Goal: Information Seeking & Learning: Find contact information

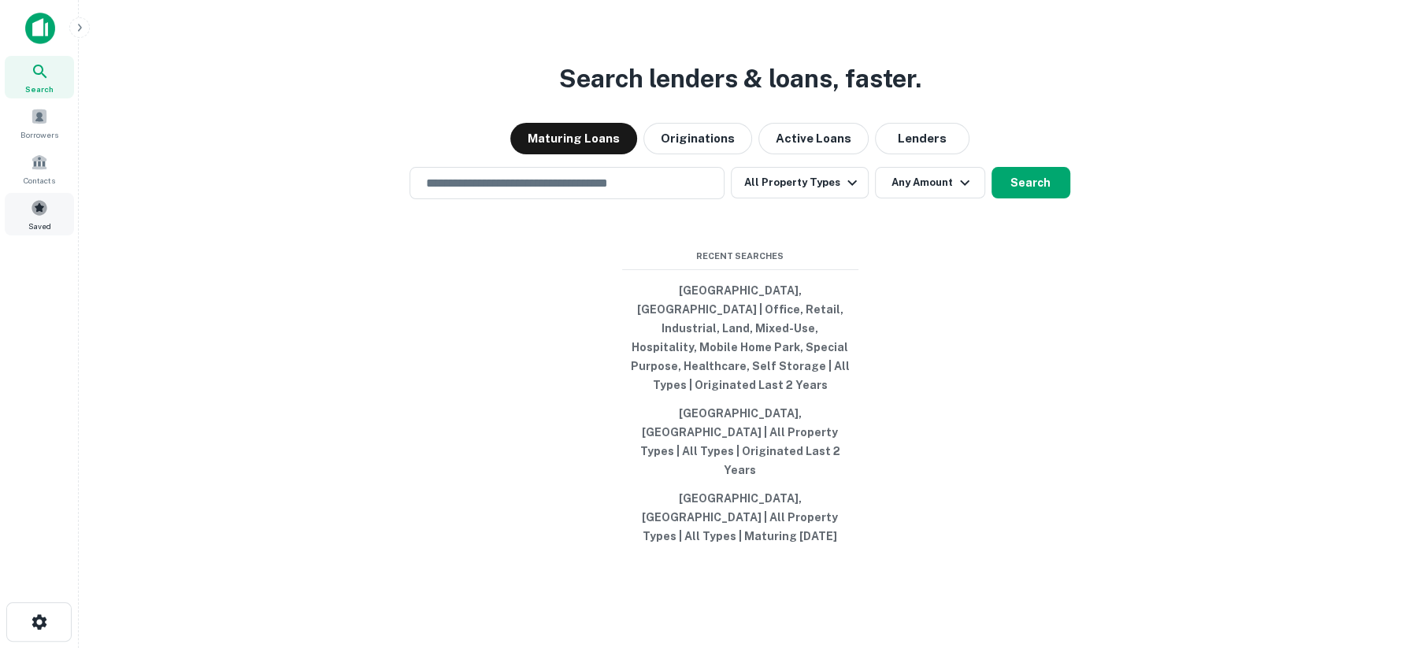
click at [40, 210] on span at bounding box center [39, 207] width 17 height 17
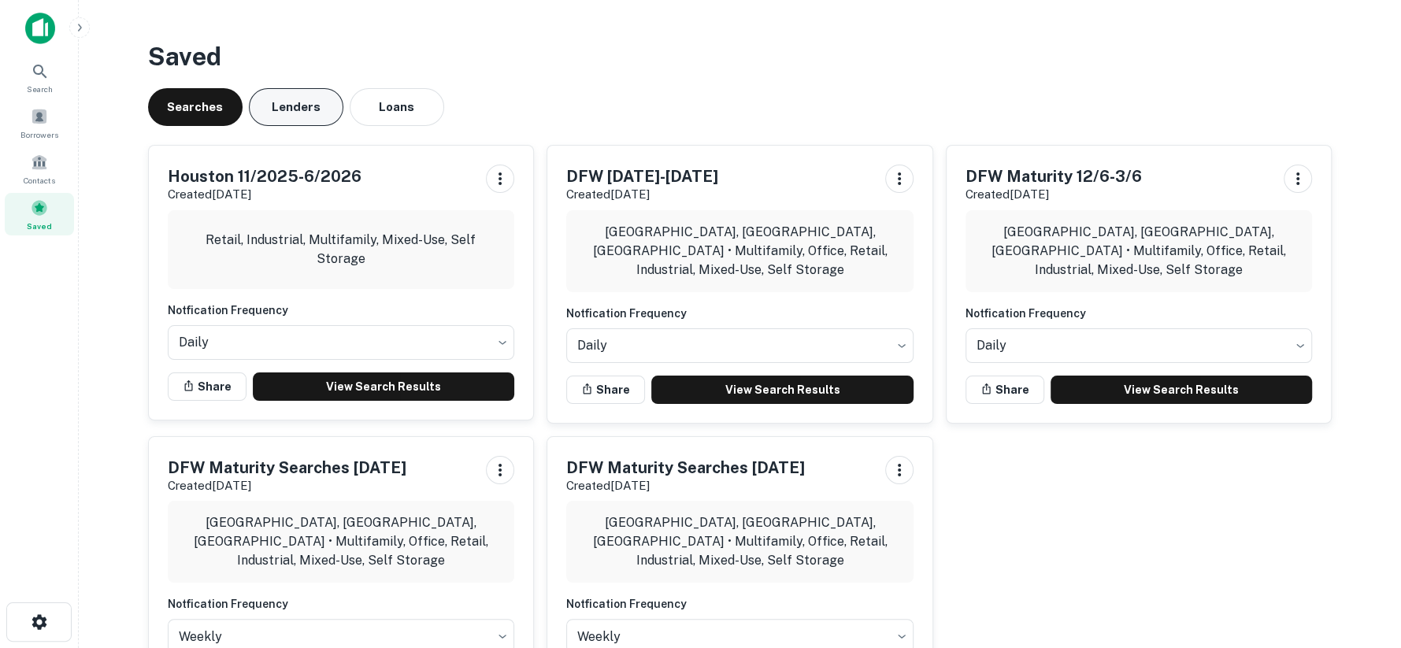
click at [286, 107] on button "Lenders" at bounding box center [296, 107] width 95 height 38
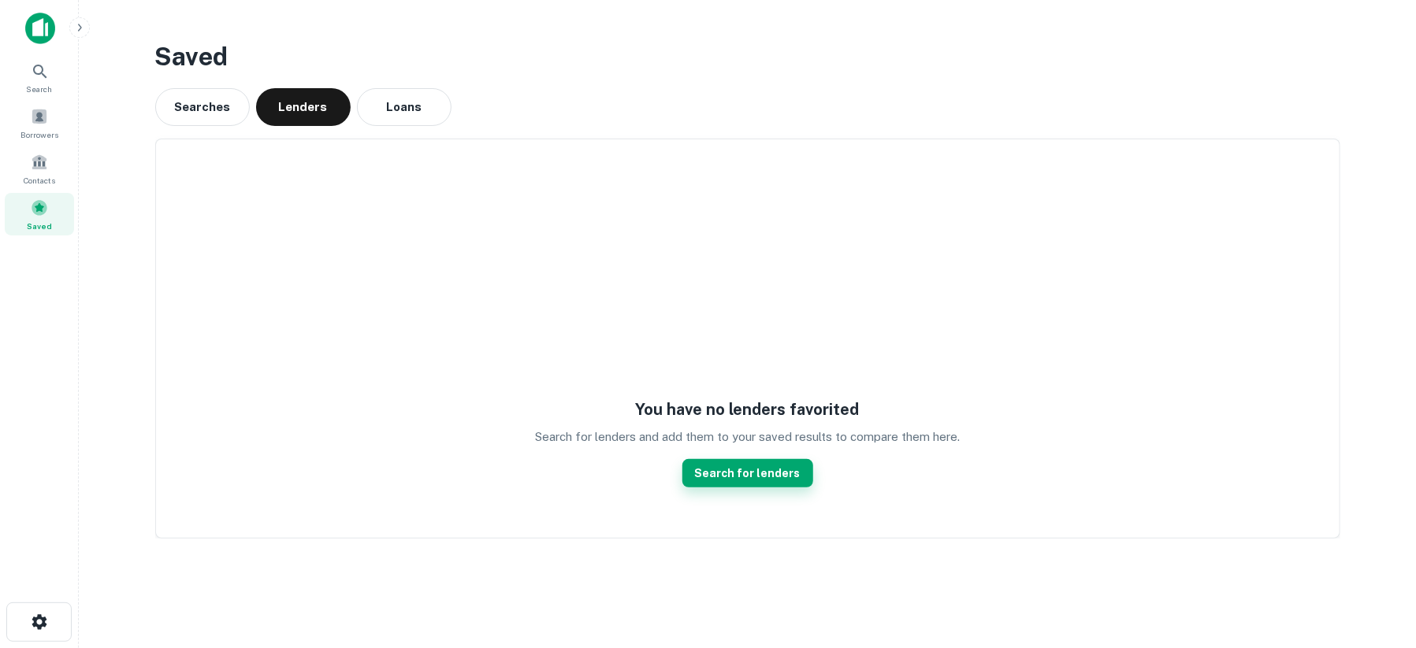
click at [714, 469] on link "Search for lenders" at bounding box center [747, 473] width 131 height 28
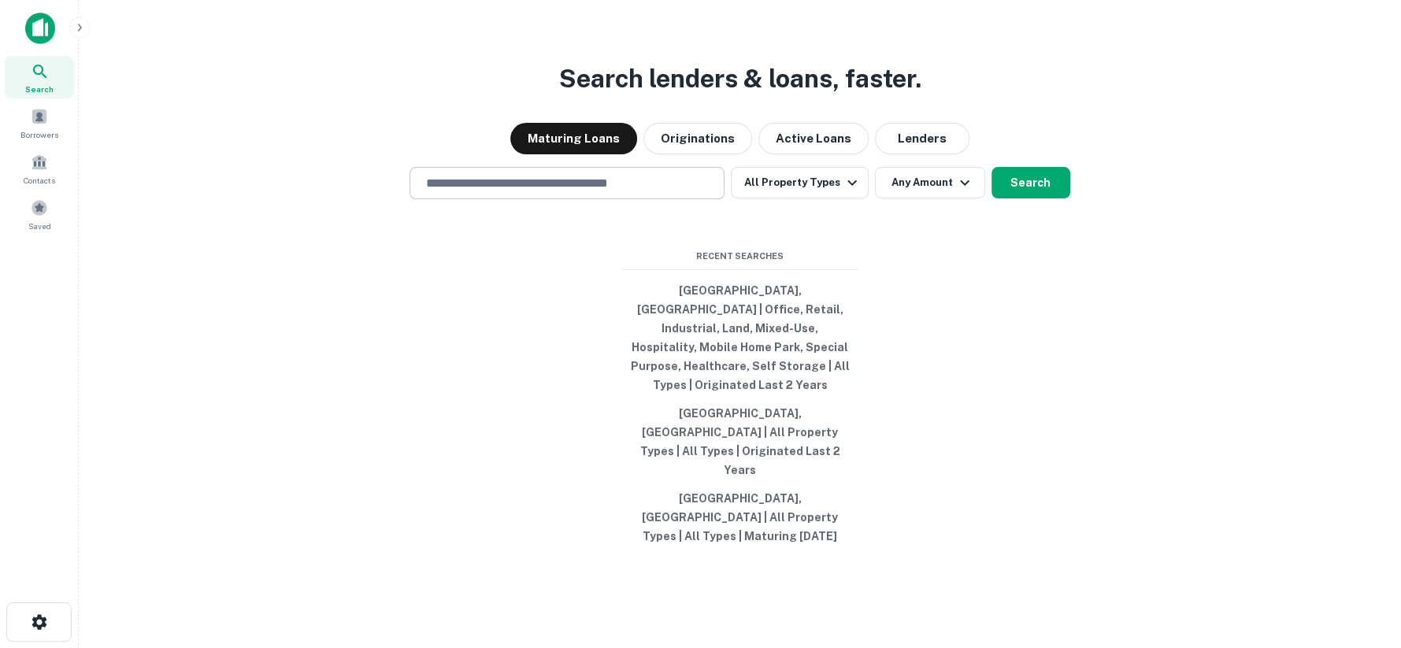
click at [671, 192] on input "text" at bounding box center [567, 183] width 301 height 18
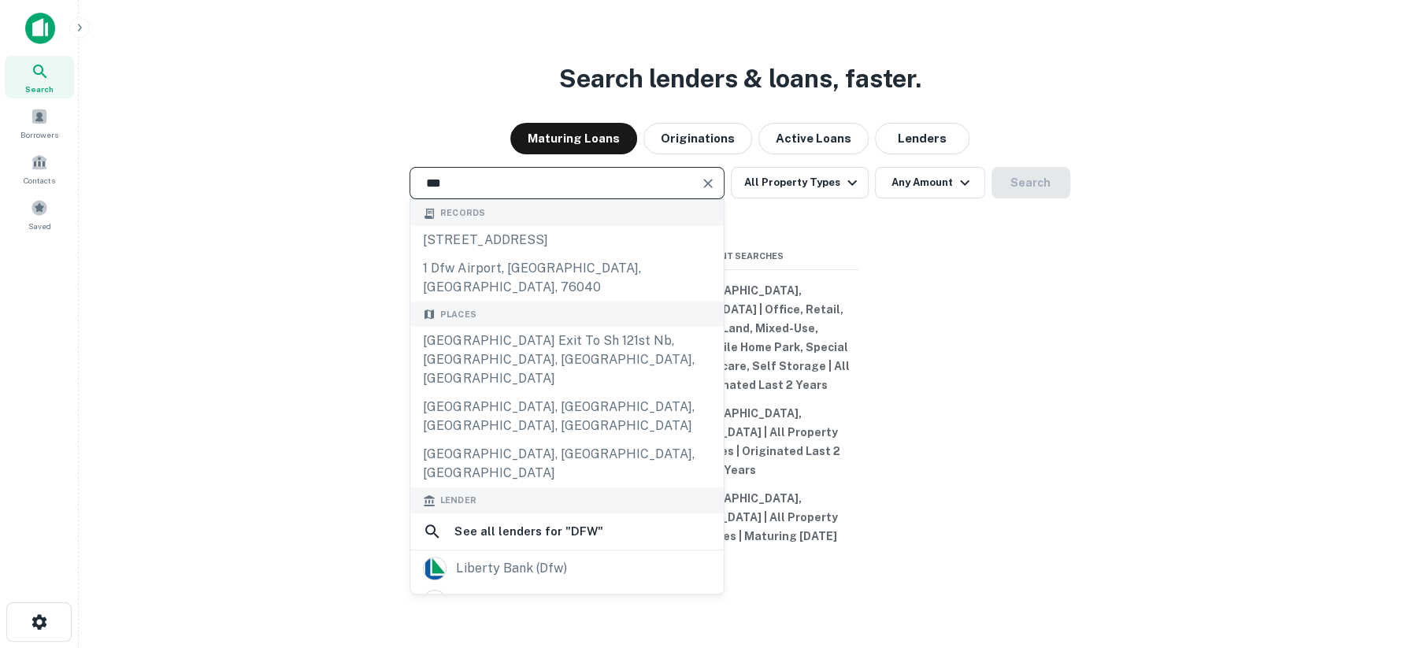
type input "***"
click at [301, 199] on div "*** ​ Records 4396 dfw tpke, [GEOGRAPHIC_DATA] 1 dfw airport, [GEOGRAPHIC_DATA]…" at bounding box center [739, 183] width 1297 height 32
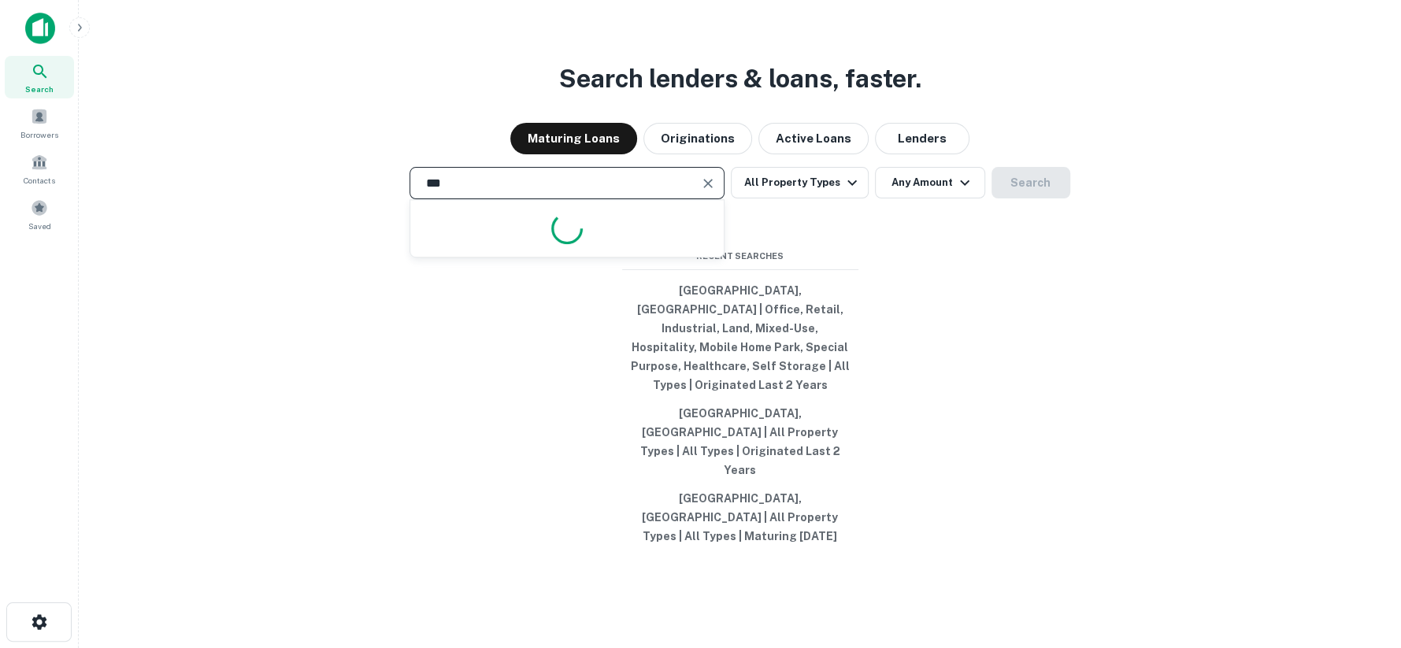
drag, startPoint x: 471, startPoint y: 224, endPoint x: 366, endPoint y: 223, distance: 104.8
click at [366, 199] on div "*** ​ All Property Types Any Amount Search" at bounding box center [739, 183] width 1297 height 32
click at [700, 154] on button "Originations" at bounding box center [698, 139] width 109 height 32
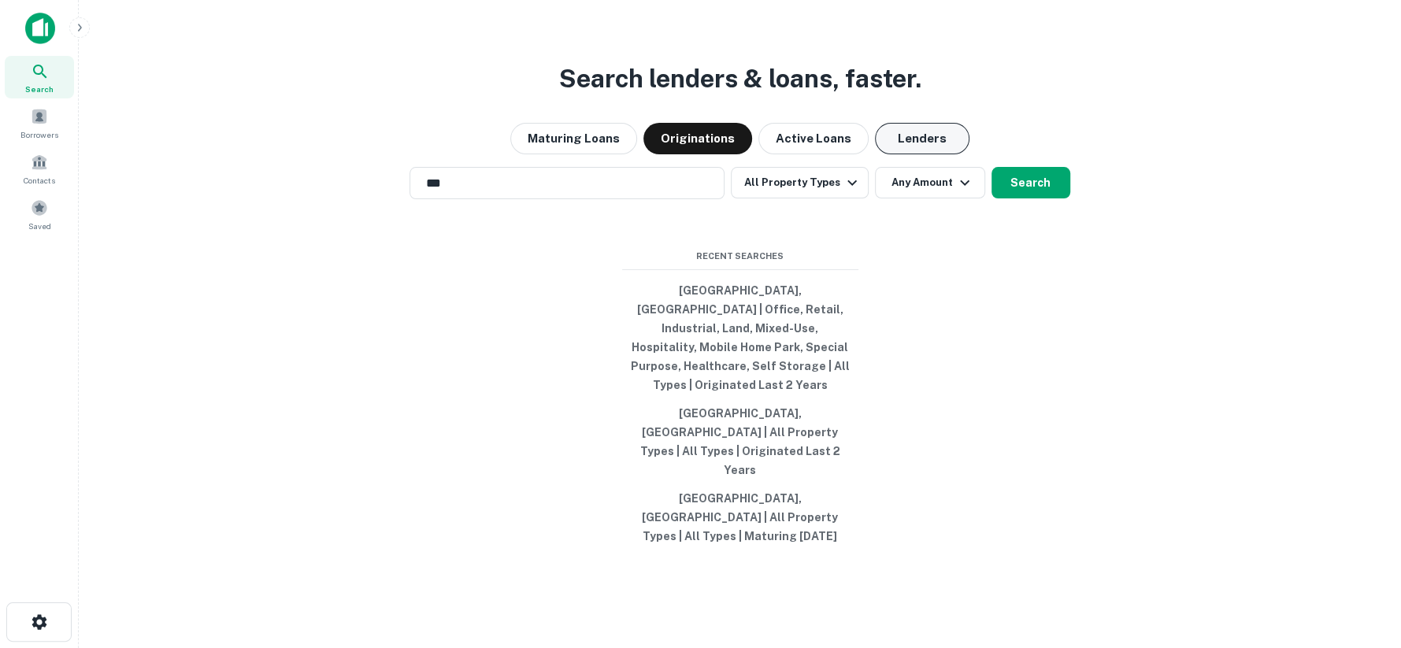
click at [879, 154] on button "Lenders" at bounding box center [922, 139] width 95 height 32
click at [582, 203] on div "Search lenders & loans, faster. Maturing Loans Originations Active Loans Lender…" at bounding box center [739, 362] width 1297 height 648
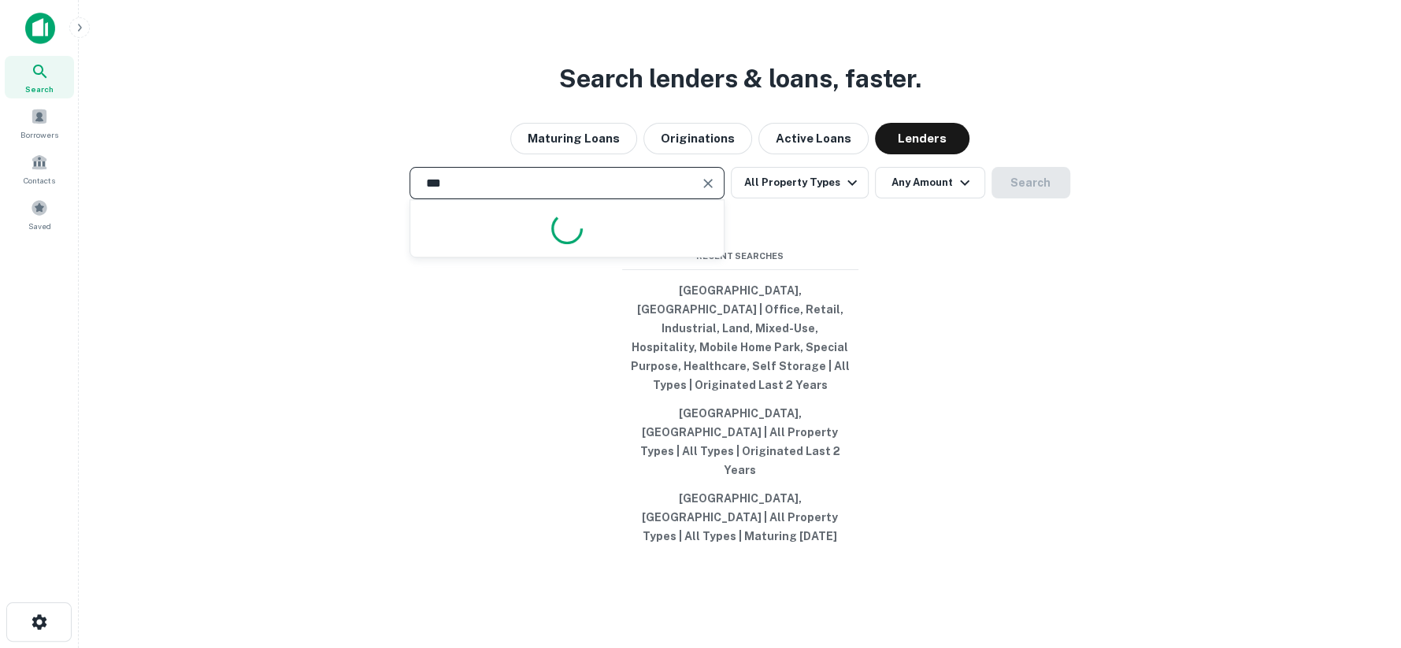
drag, startPoint x: 562, startPoint y: 219, endPoint x: 554, endPoint y: 219, distance: 8.7
click at [559, 192] on input "***" at bounding box center [555, 183] width 277 height 18
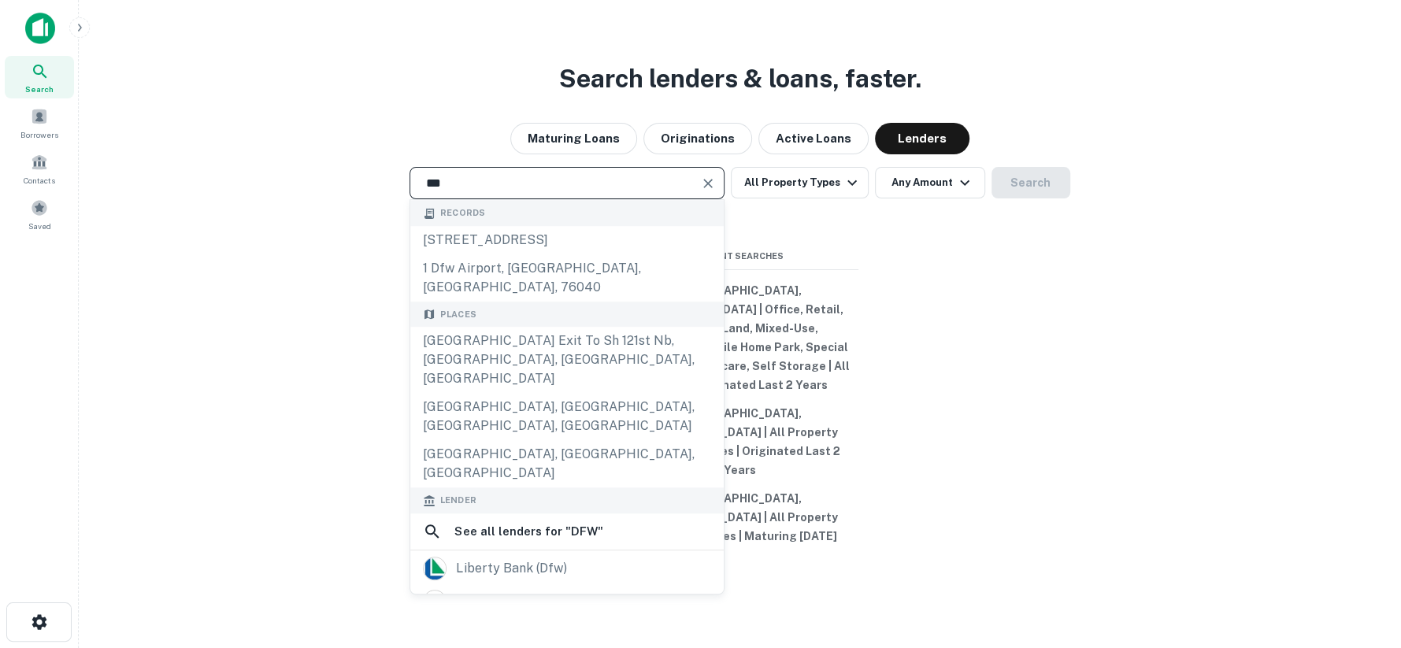
click at [706, 191] on icon "Clear" at bounding box center [708, 184] width 16 height 16
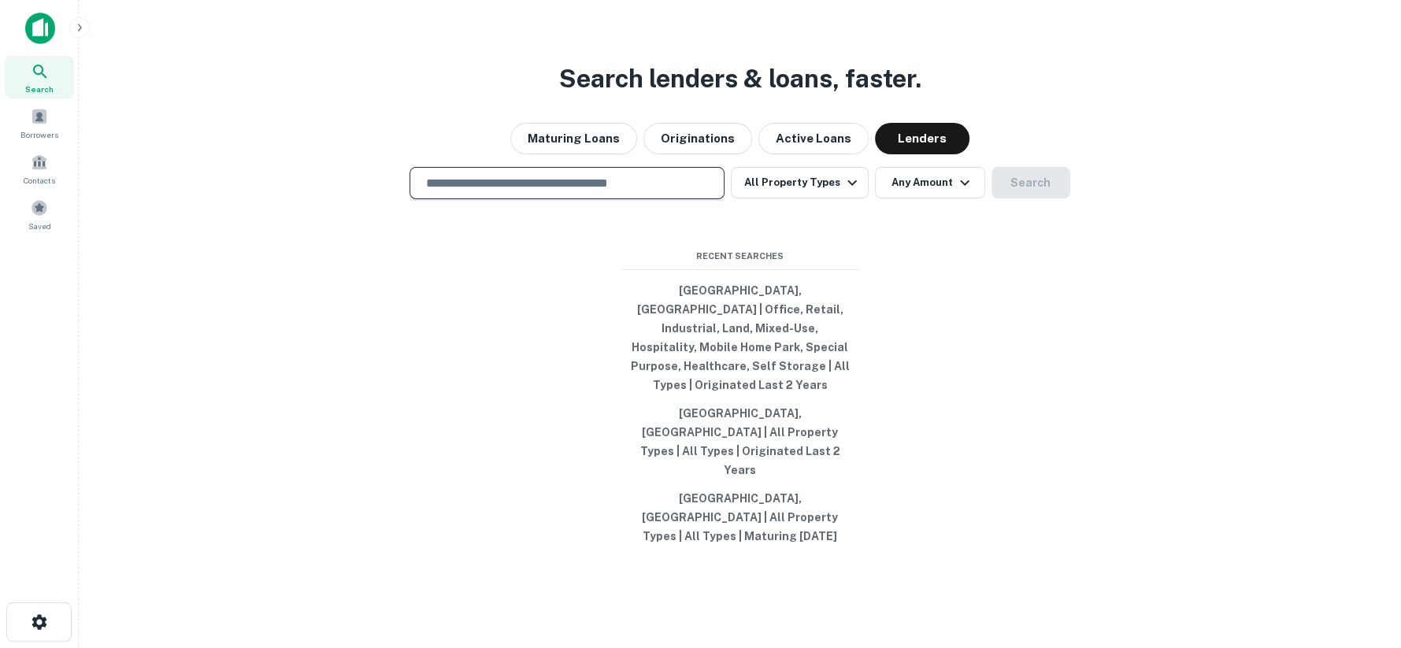
click at [465, 192] on input "text" at bounding box center [567, 183] width 301 height 18
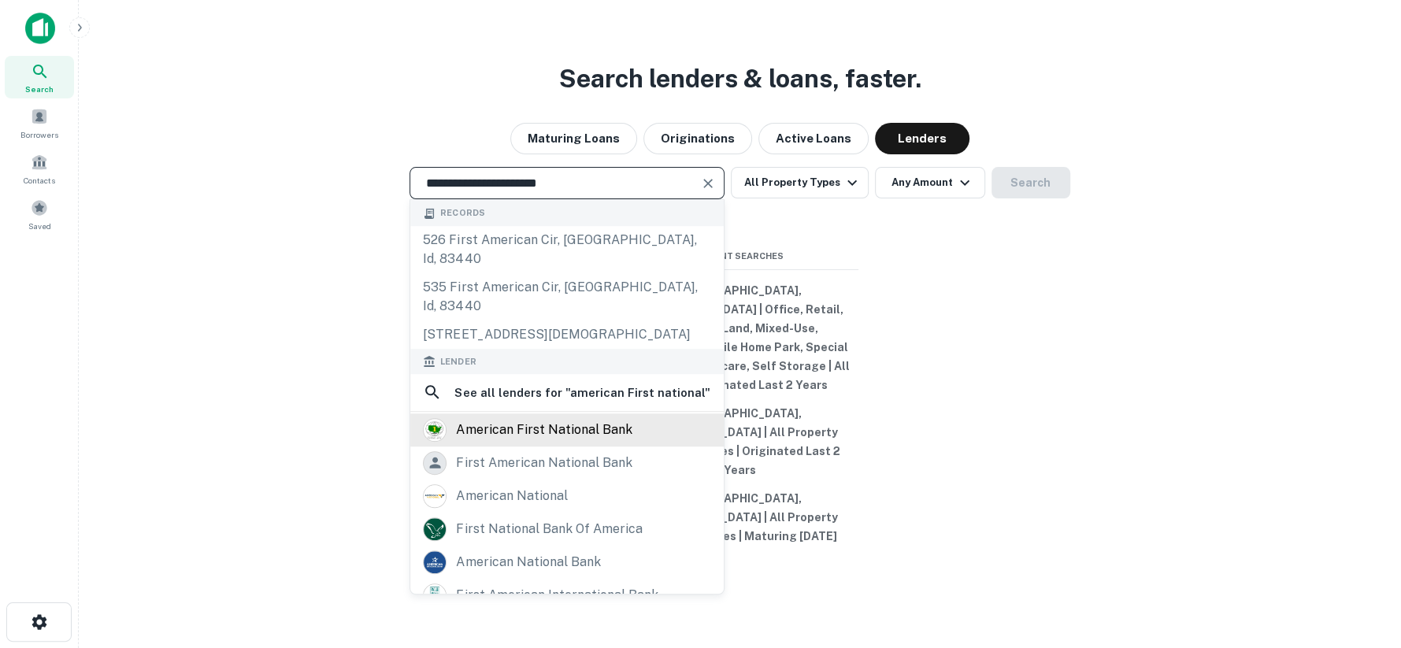
type input "**********"
click at [503, 423] on div "american first national bank" at bounding box center [544, 430] width 176 height 24
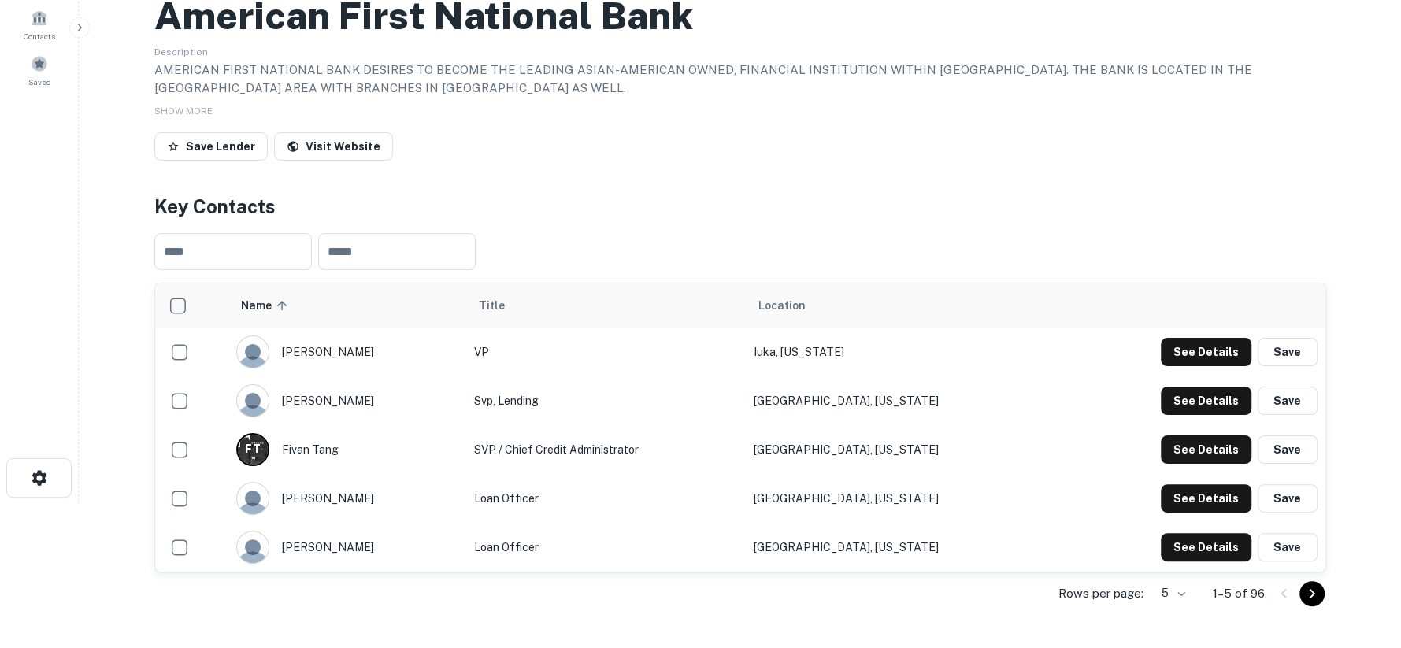
scroll to position [175, 0]
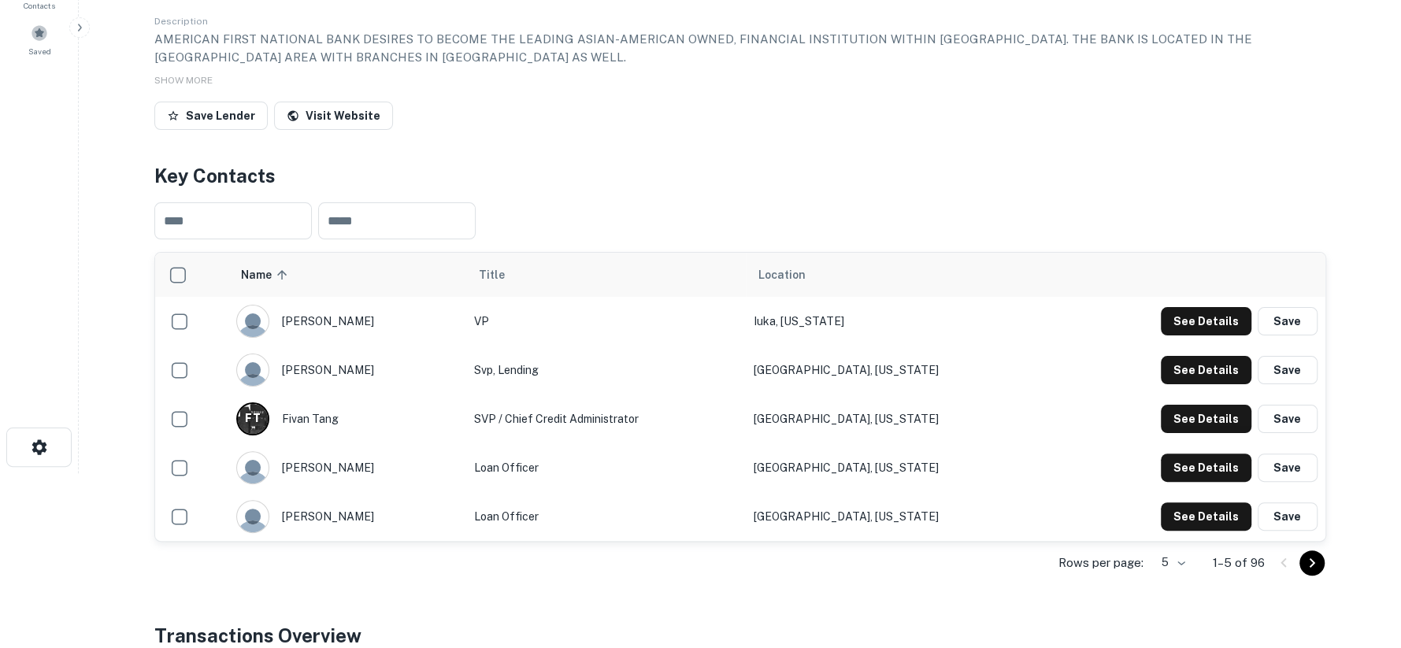
click at [1185, 473] on body "Search Borrowers Contacts Saved Back to search American First National Bank Des…" at bounding box center [700, 149] width 1401 height 648
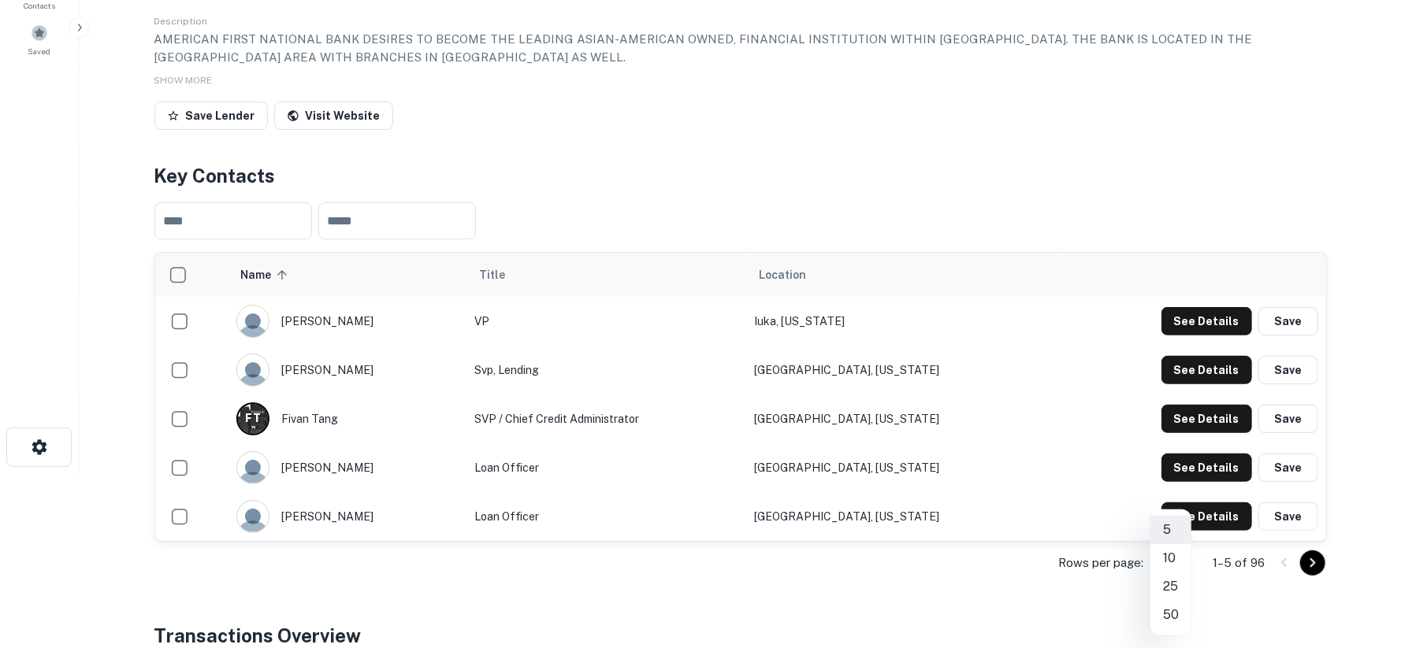
click at [1174, 611] on li "50" at bounding box center [1170, 615] width 41 height 28
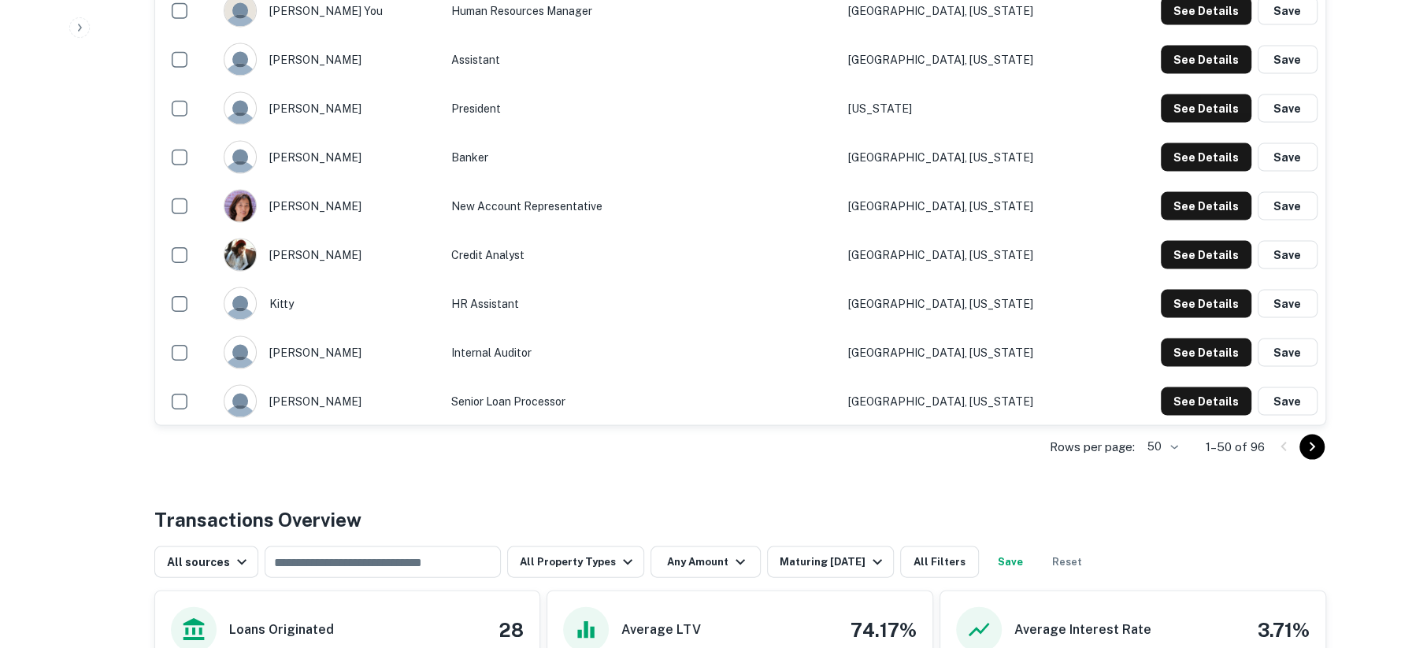
scroll to position [2538, 0]
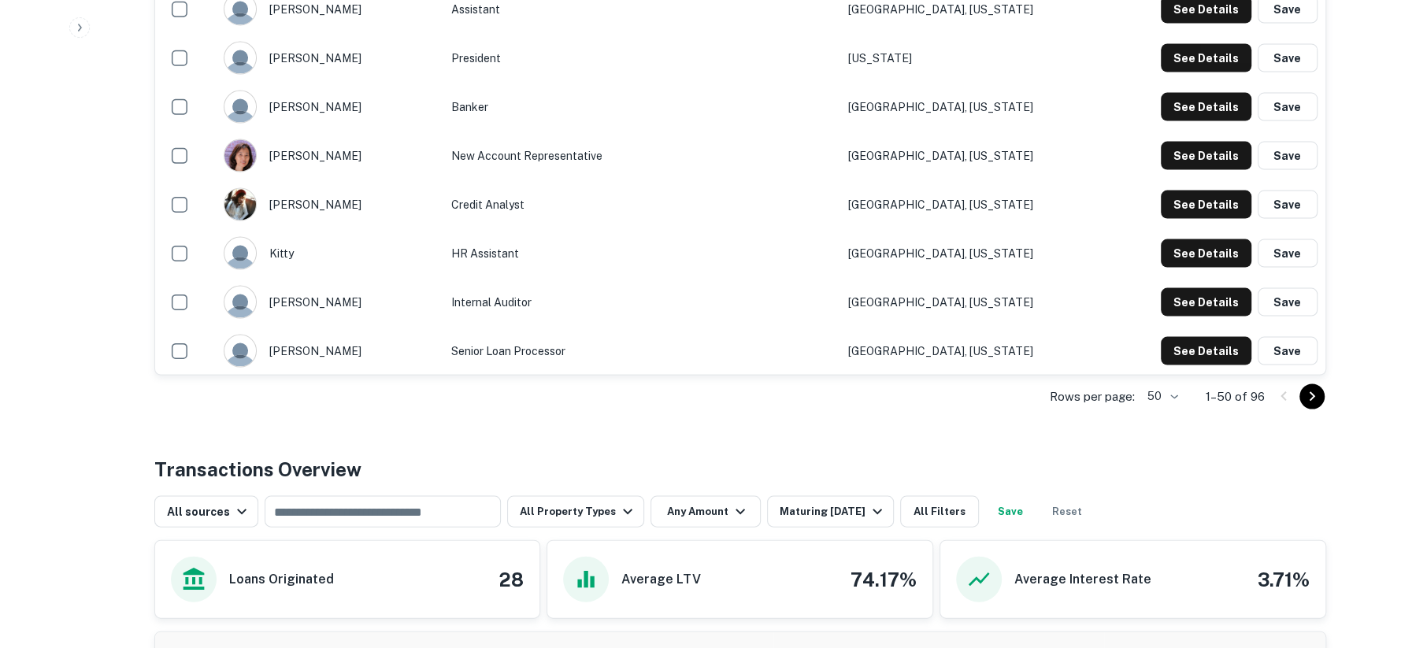
click at [1307, 391] on icon "Go to next page" at bounding box center [1312, 397] width 19 height 19
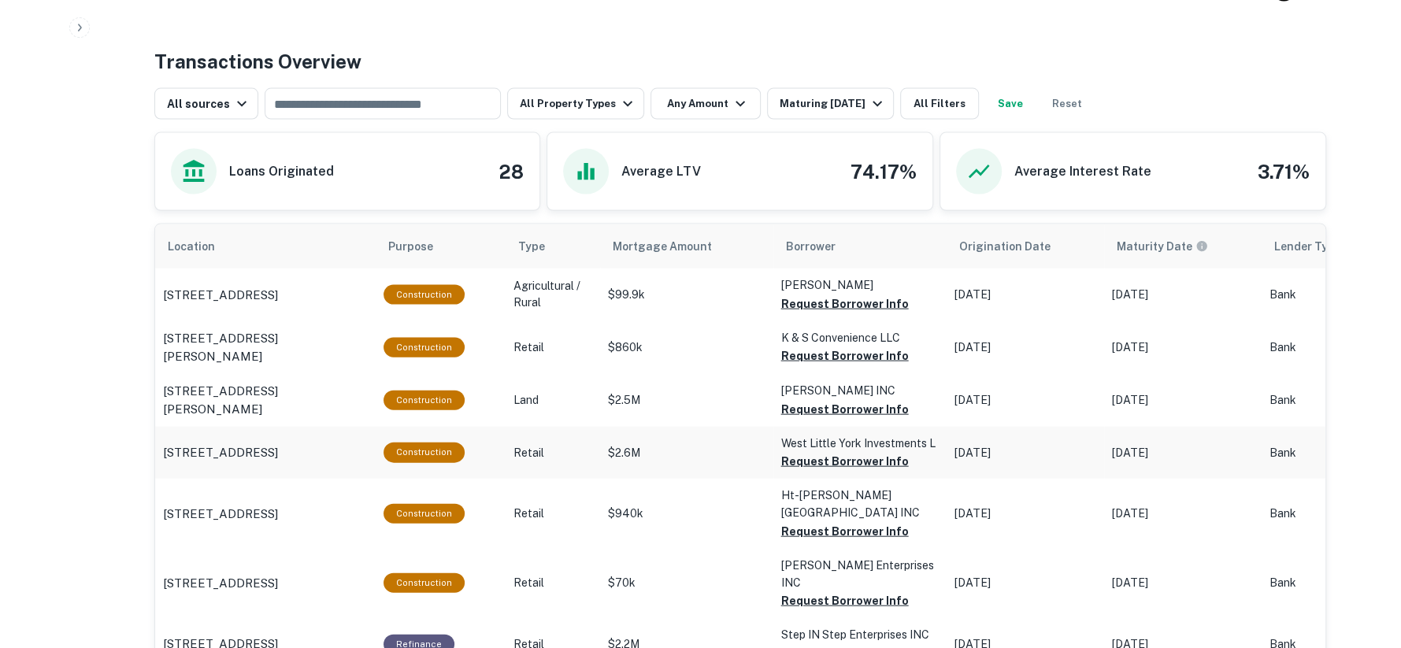
scroll to position [2713, 0]
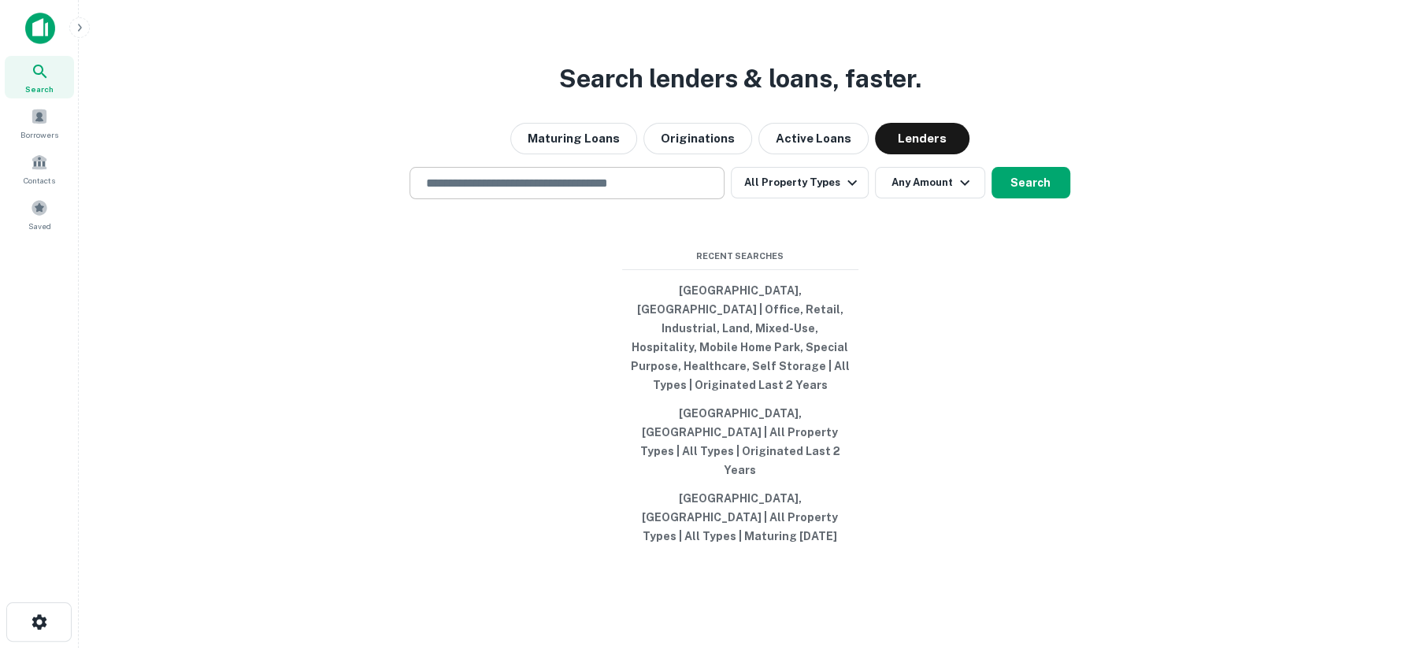
click at [514, 199] on div "​" at bounding box center [567, 183] width 315 height 32
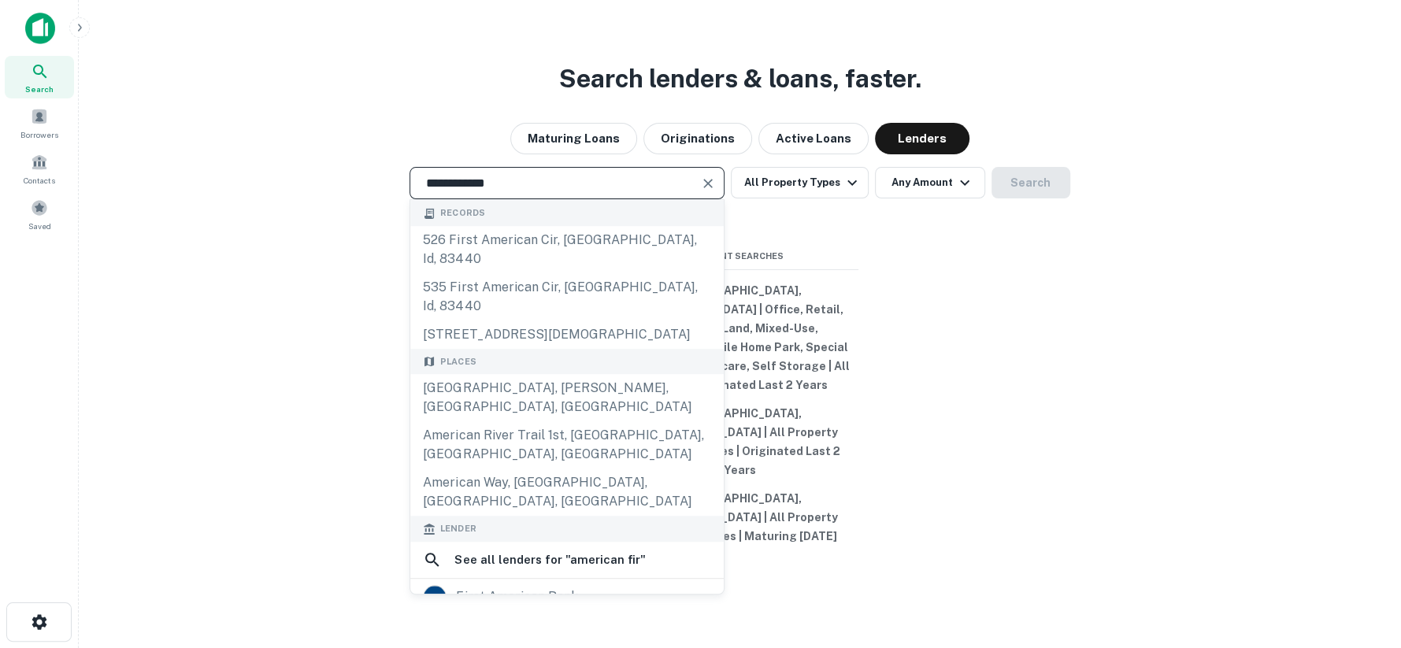
type input "**********"
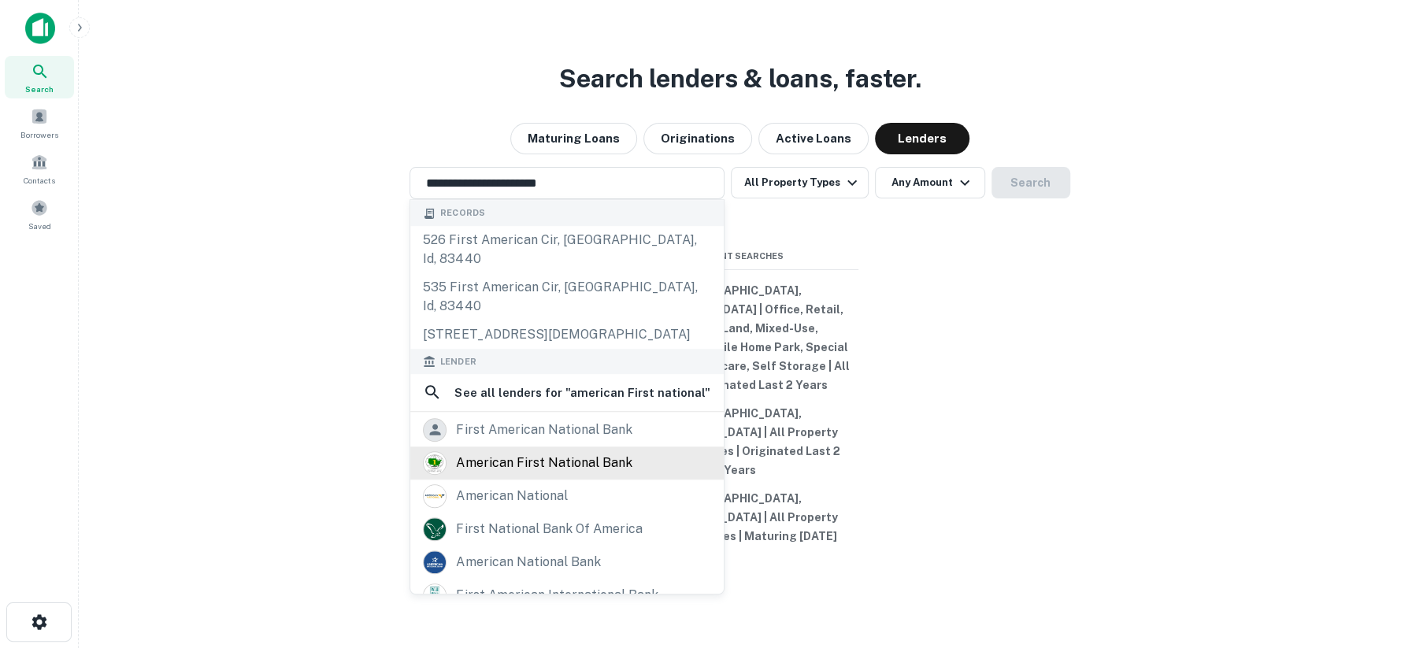
click at [493, 455] on div "american first national bank" at bounding box center [544, 463] width 176 height 24
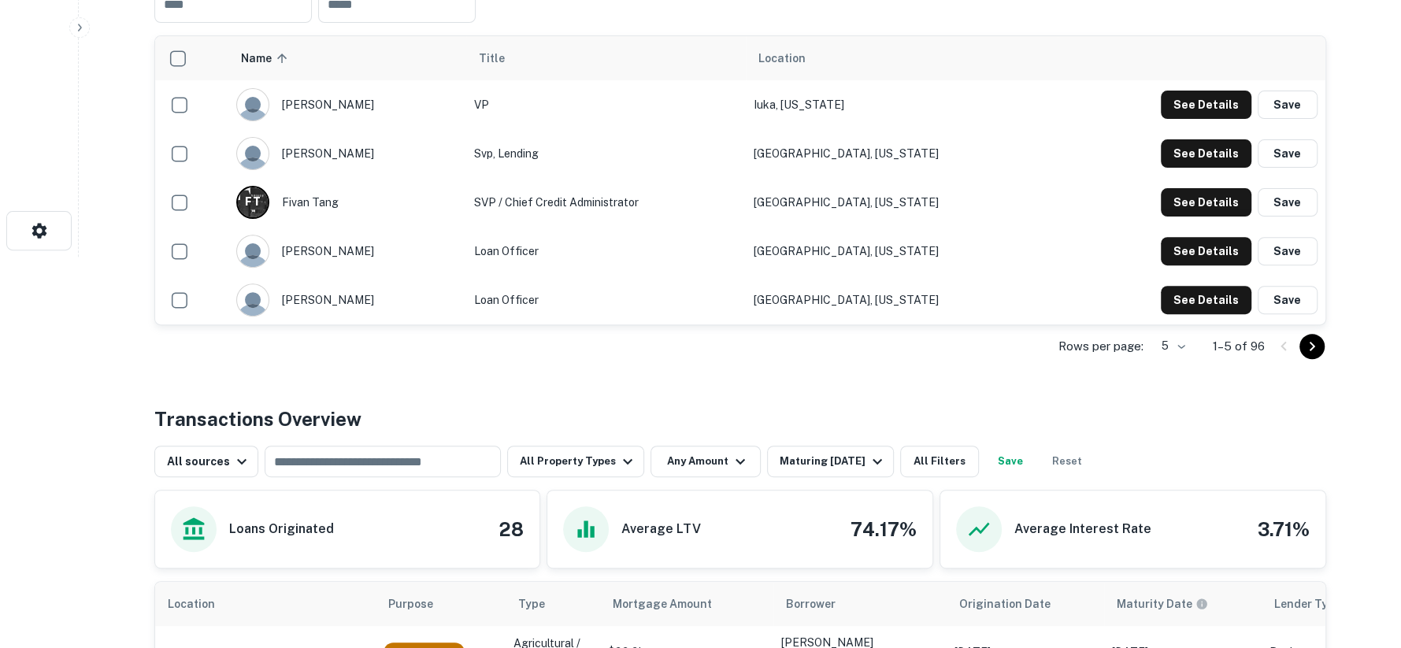
scroll to position [525, 0]
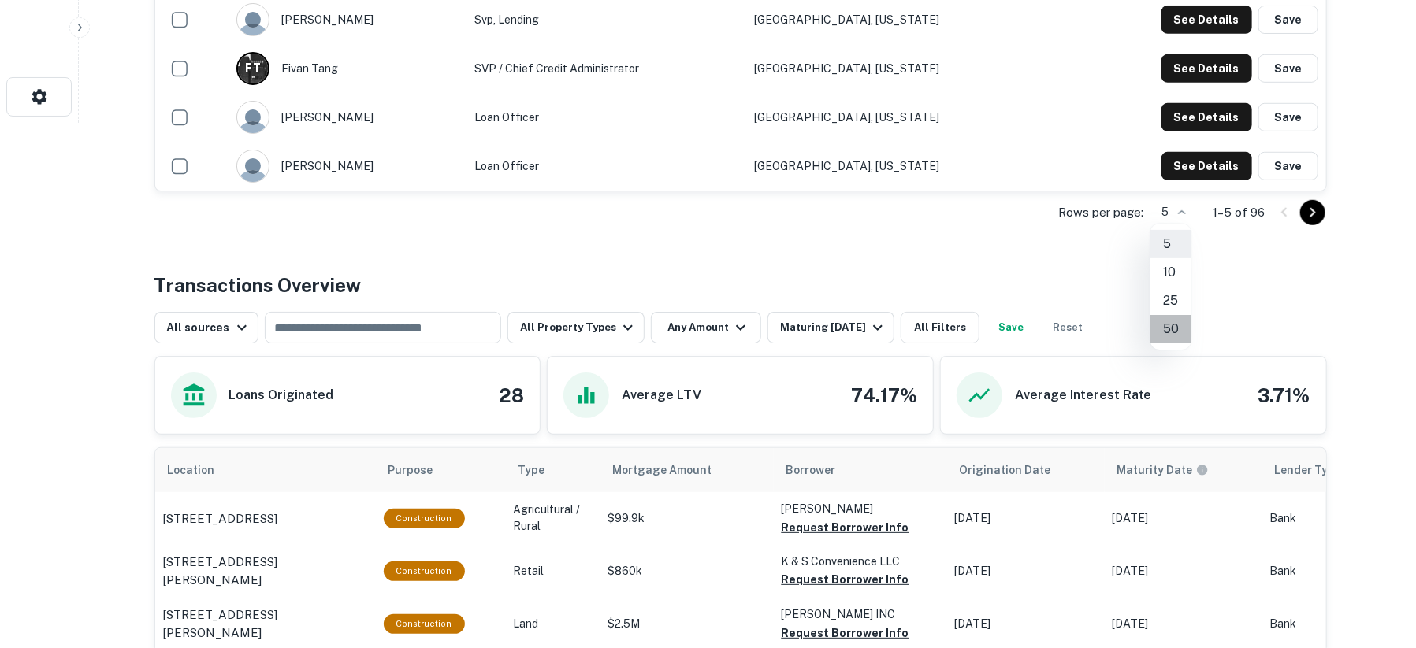
click at [1165, 324] on li "50" at bounding box center [1170, 329] width 41 height 28
type input "**"
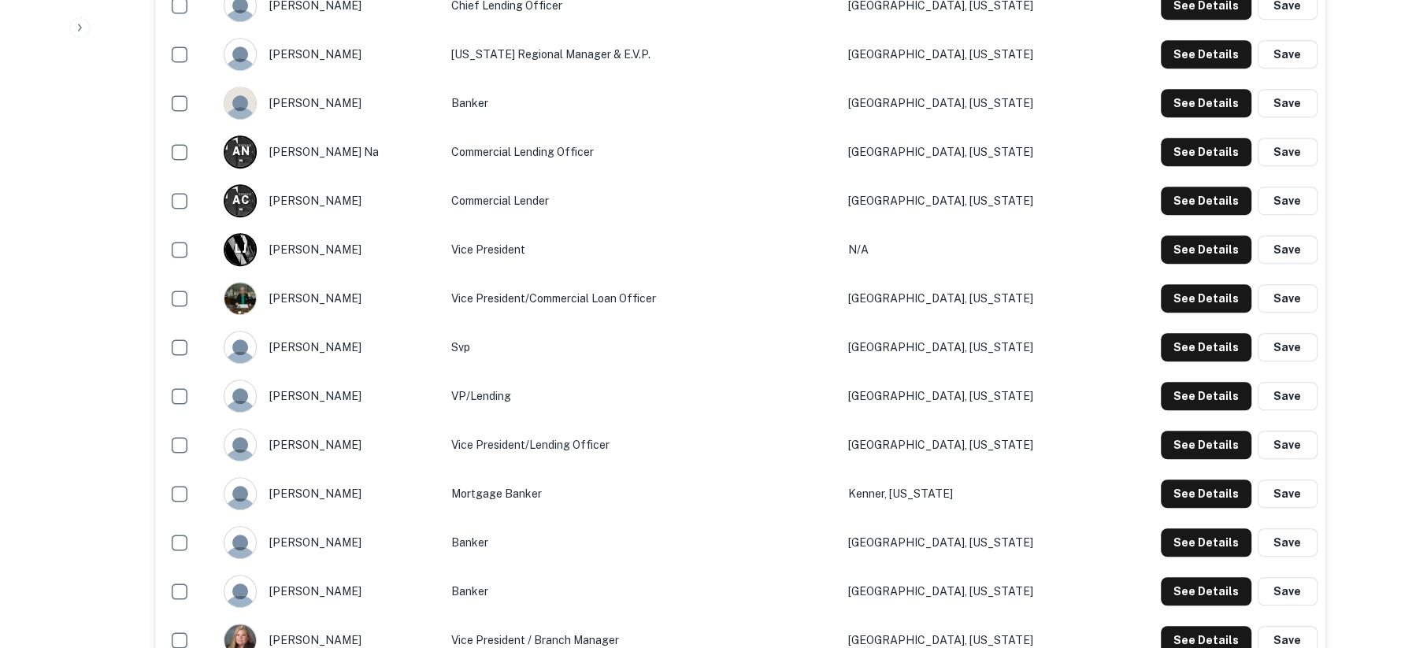
scroll to position [788, 0]
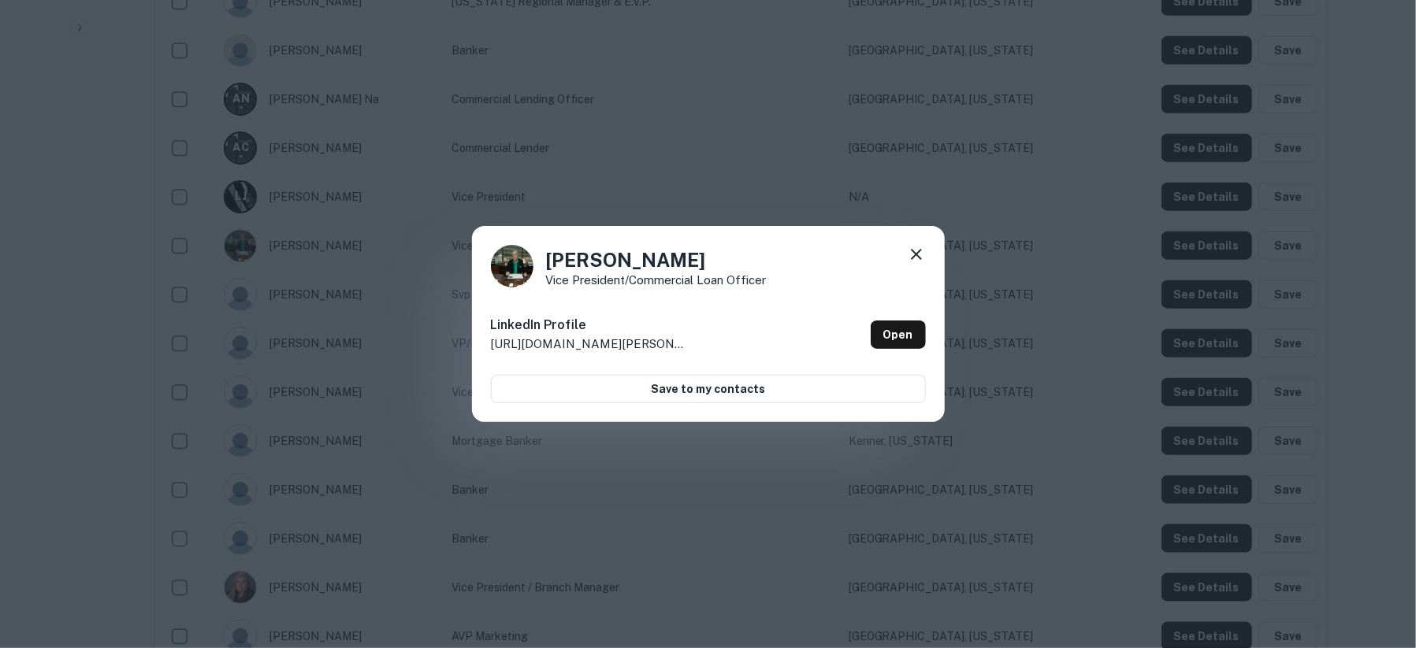
click at [644, 338] on p "[URL][DOMAIN_NAME][PERSON_NAME]" at bounding box center [589, 344] width 197 height 19
click at [518, 347] on p "[URL][DOMAIN_NAME][PERSON_NAME]" at bounding box center [589, 344] width 197 height 19
click at [535, 322] on h6 "LinkedIn Profile" at bounding box center [589, 325] width 197 height 19
click at [901, 321] on link "Open" at bounding box center [897, 335] width 55 height 28
click at [911, 251] on icon at bounding box center [916, 254] width 19 height 19
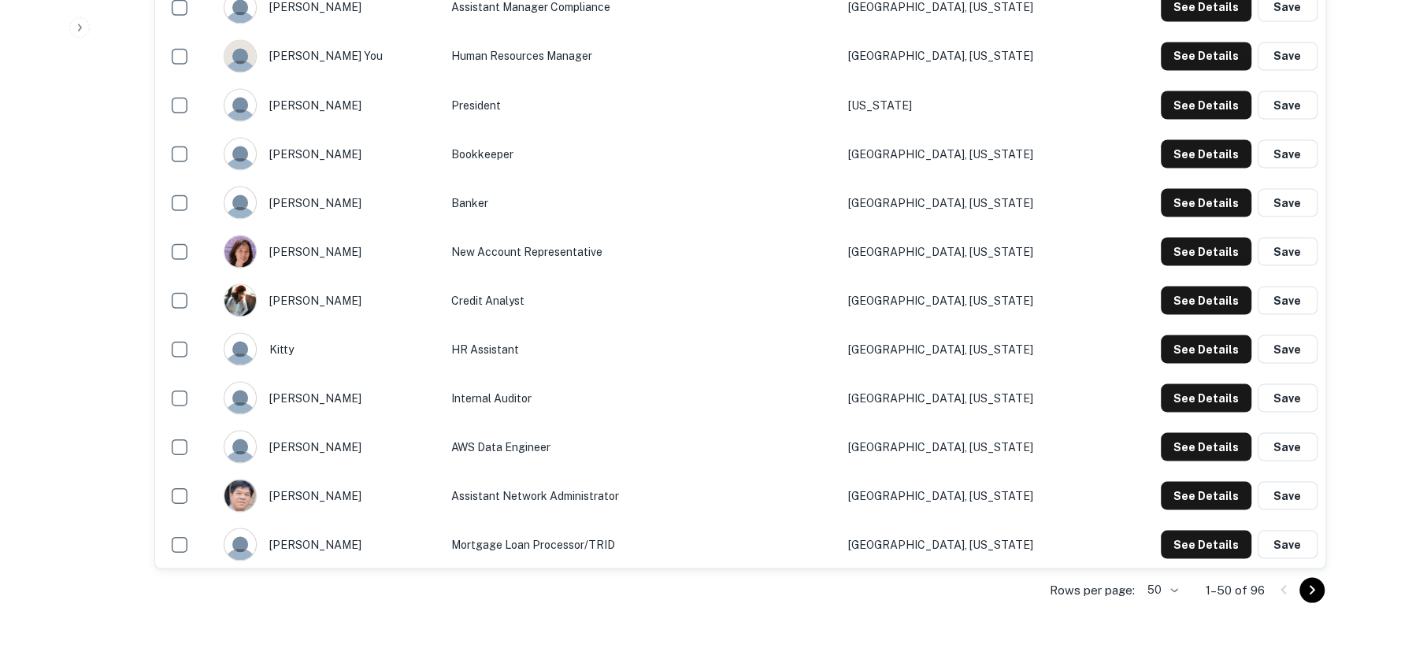
scroll to position [2363, 0]
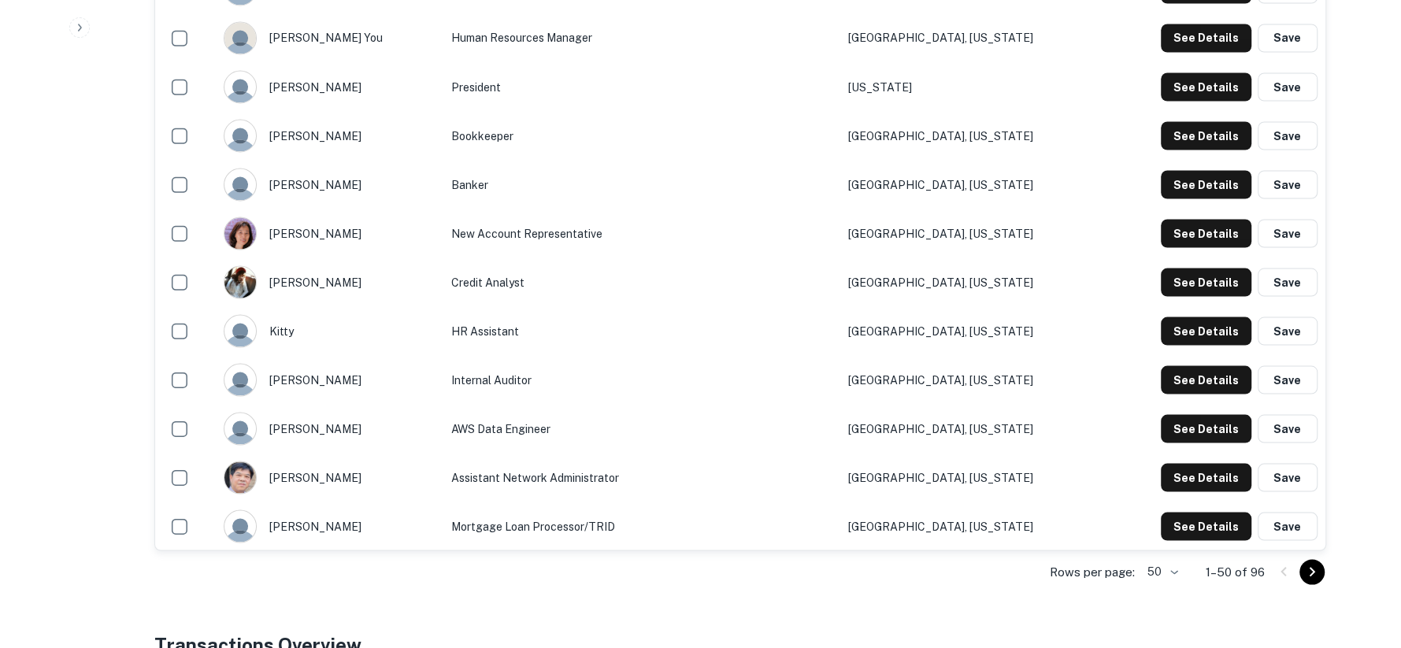
click at [1305, 575] on icon "Go to next page" at bounding box center [1312, 571] width 19 height 19
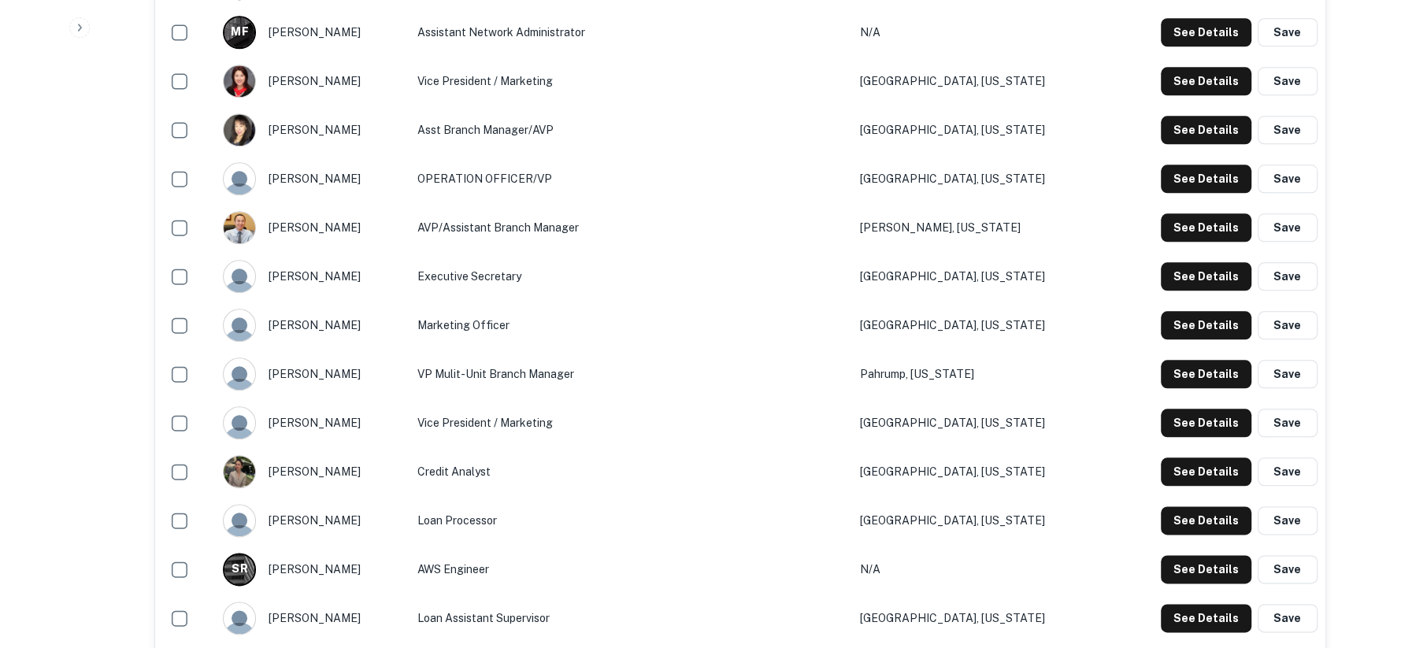
scroll to position [1313, 0]
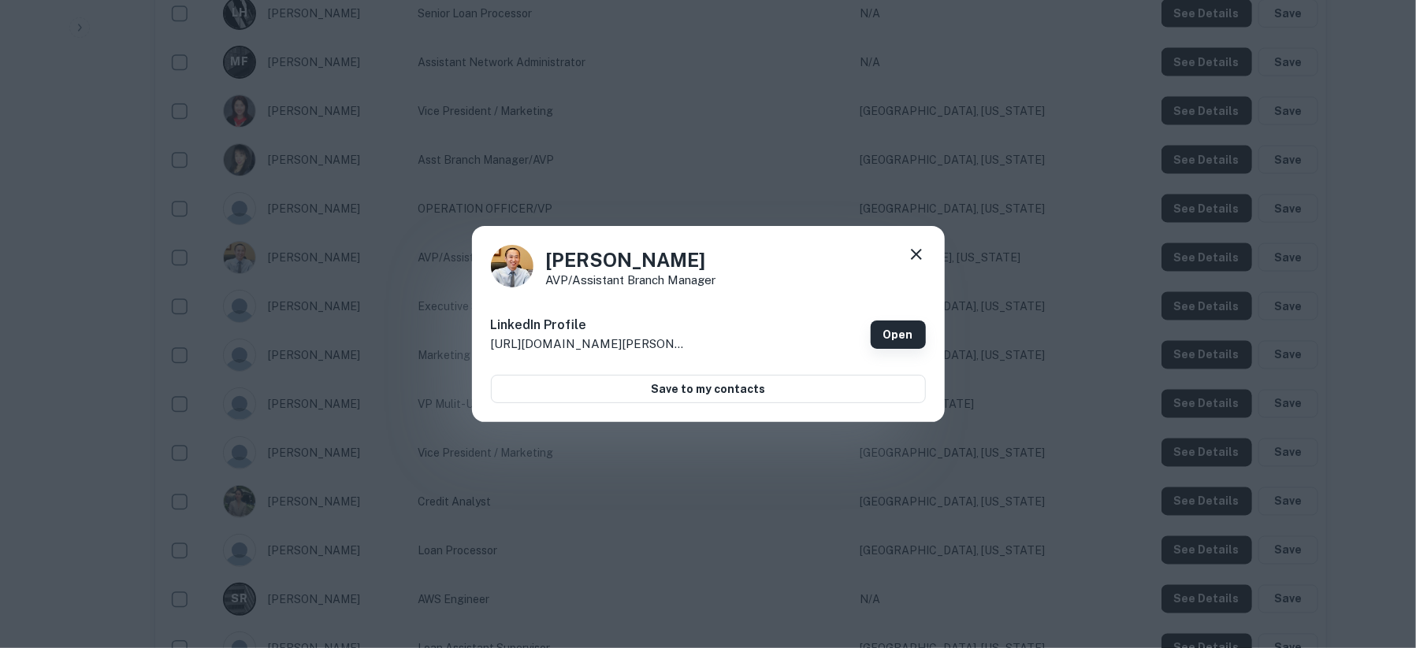
click at [880, 332] on link "Open" at bounding box center [897, 335] width 55 height 28
click at [924, 261] on icon at bounding box center [916, 254] width 19 height 19
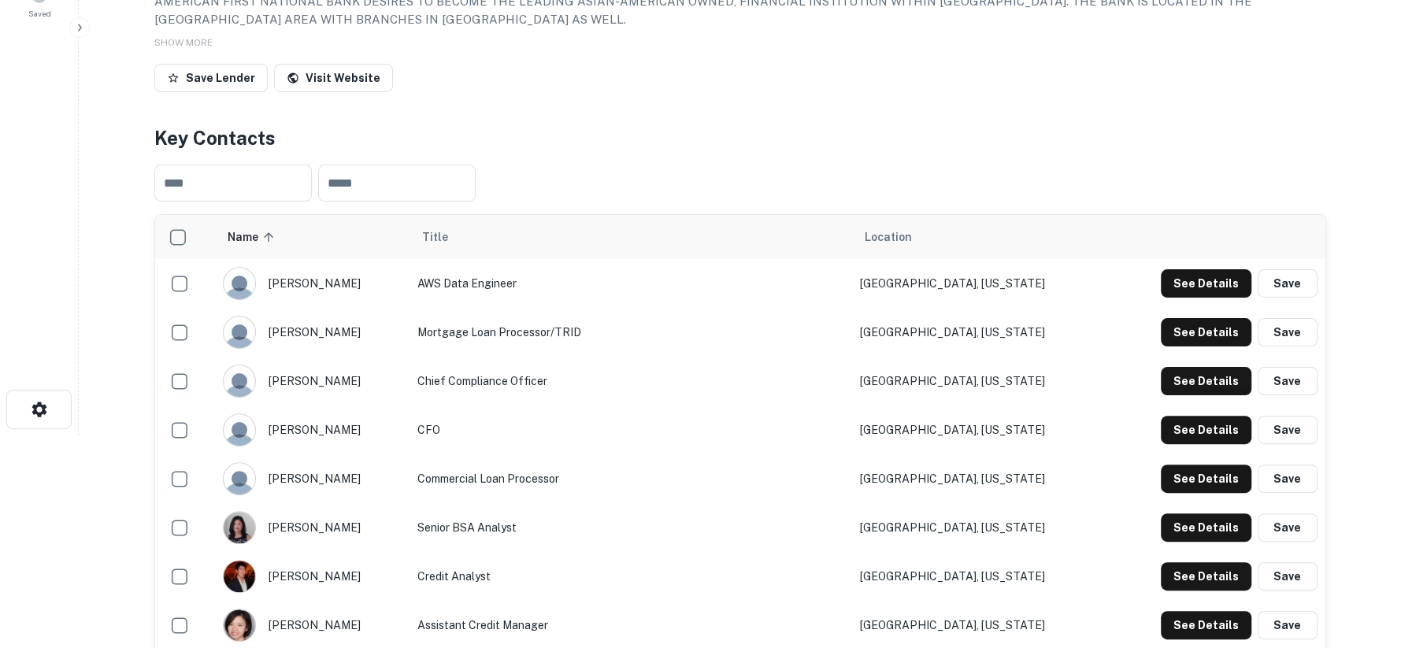
scroll to position [0, 0]
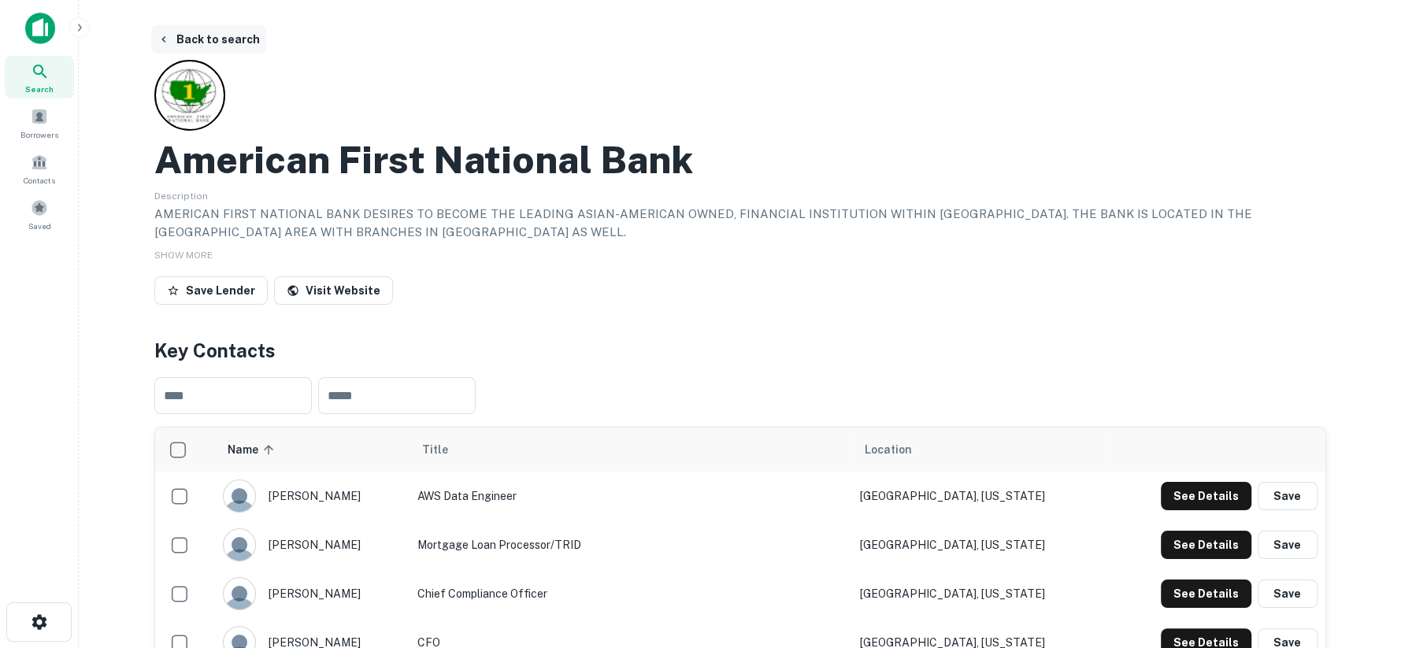
click at [182, 44] on button "Back to search" at bounding box center [208, 39] width 115 height 28
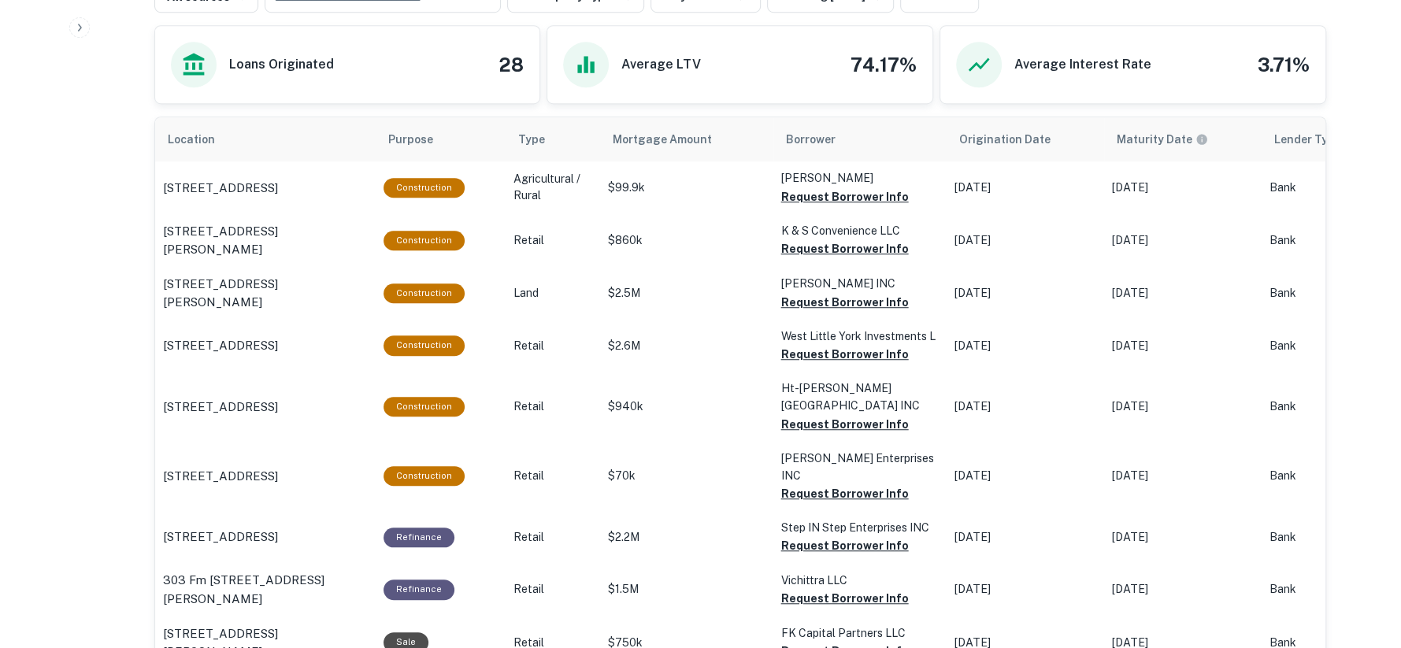
scroll to position [525, 0]
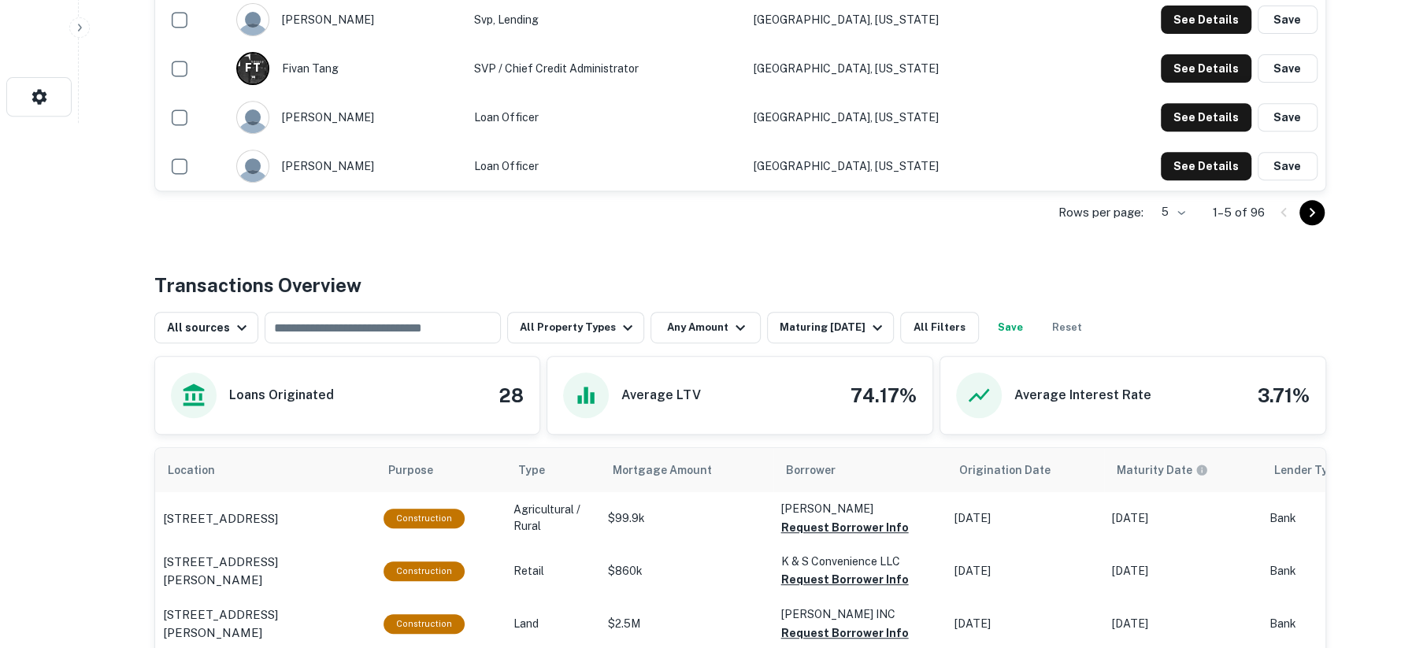
click at [1286, 210] on div at bounding box center [1298, 212] width 54 height 25
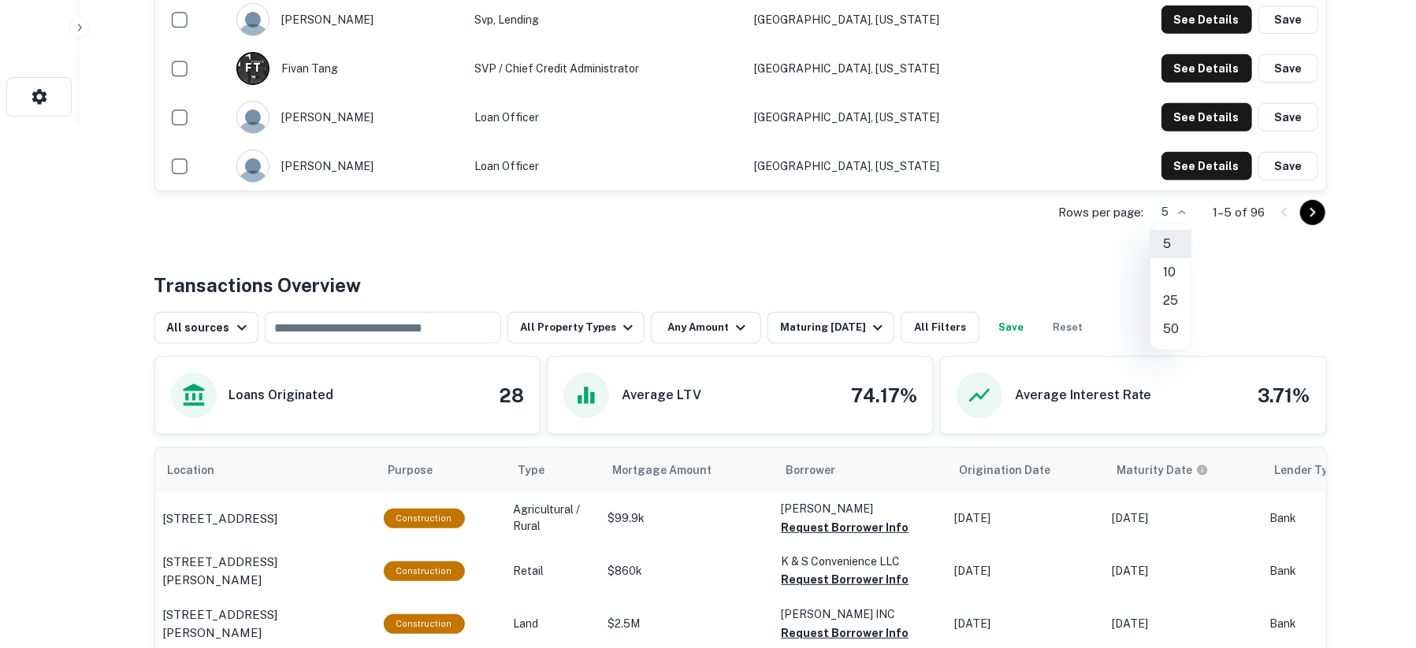
drag, startPoint x: 1171, startPoint y: 326, endPoint x: 743, endPoint y: 295, distance: 428.8
click at [1171, 326] on li "50" at bounding box center [1170, 329] width 41 height 28
type input "**"
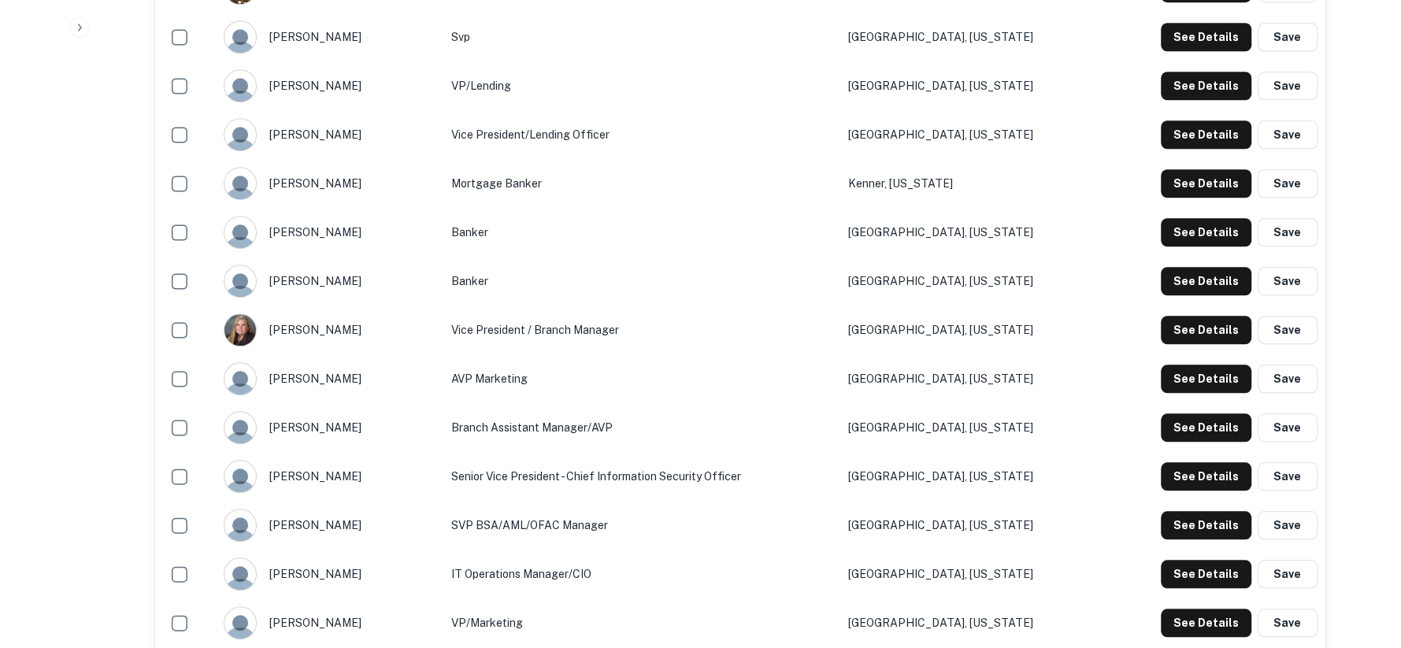
scroll to position [1050, 0]
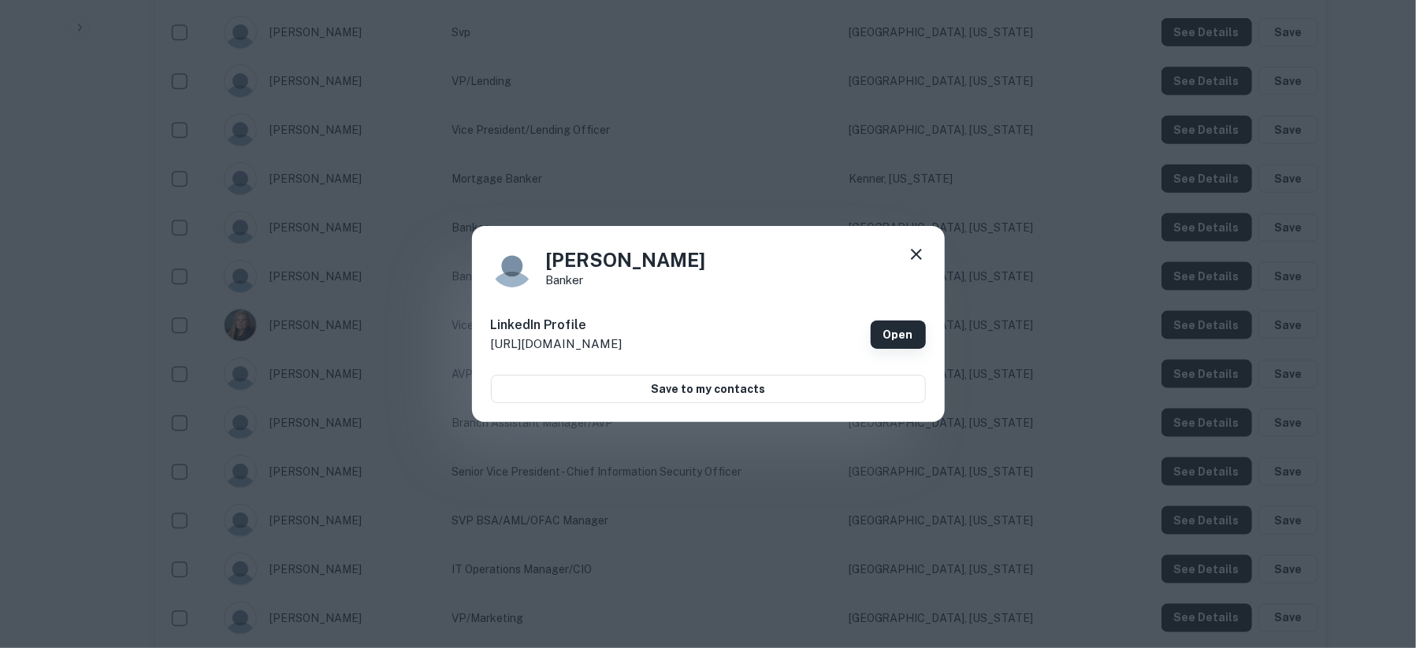
click at [892, 328] on link "Open" at bounding box center [897, 335] width 55 height 28
click at [921, 248] on icon at bounding box center [916, 254] width 19 height 19
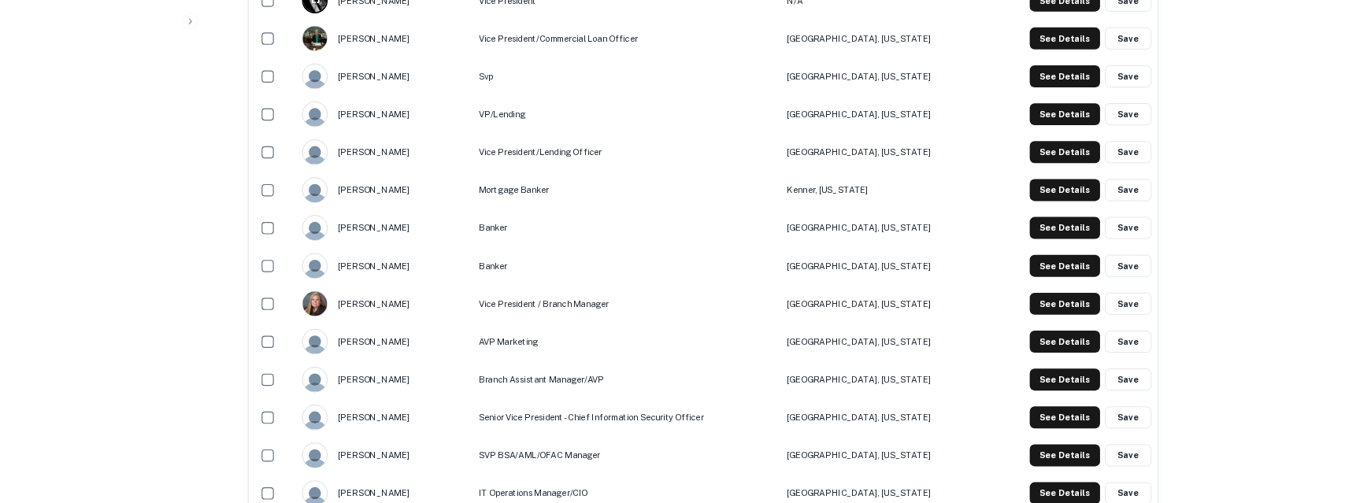
scroll to position [1488, 0]
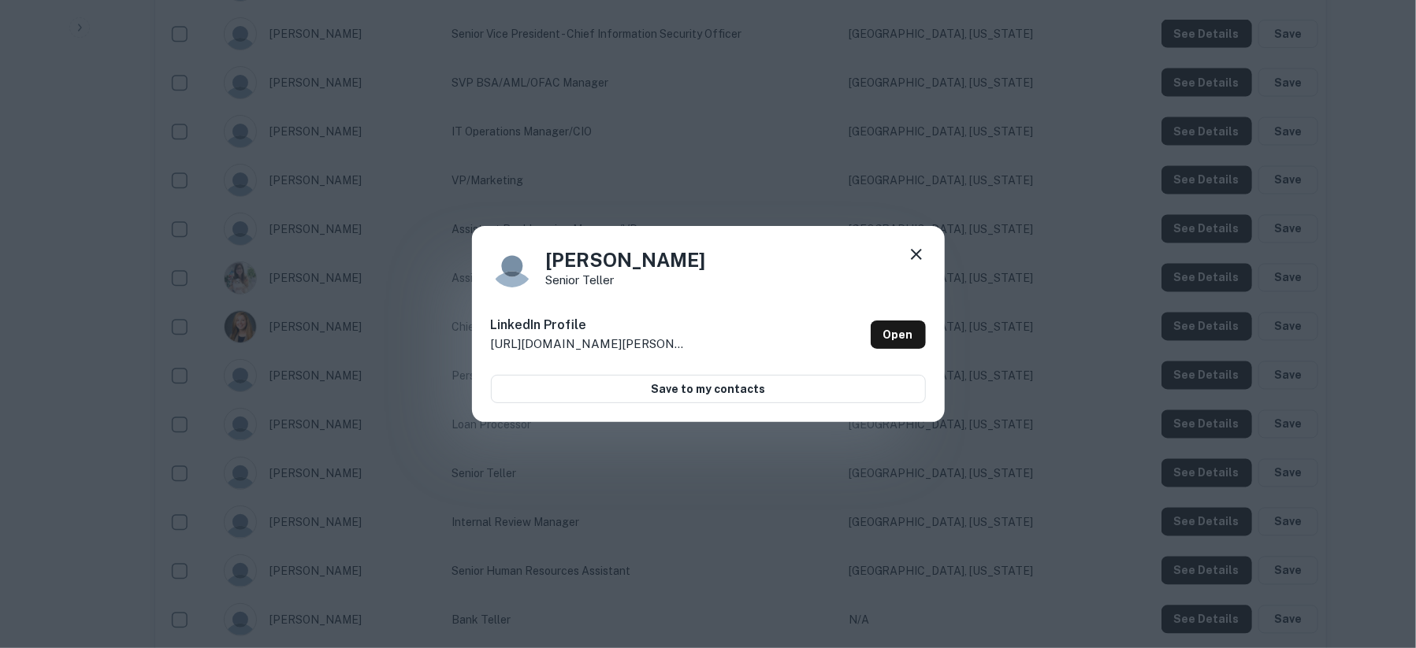
click at [913, 240] on div "[PERSON_NAME] Senior Teller LinkedIn Profile [URL][DOMAIN_NAME][PERSON_NAME] Op…" at bounding box center [708, 324] width 473 height 197
click at [917, 258] on icon at bounding box center [916, 254] width 19 height 19
